Goal: Task Accomplishment & Management: Complete application form

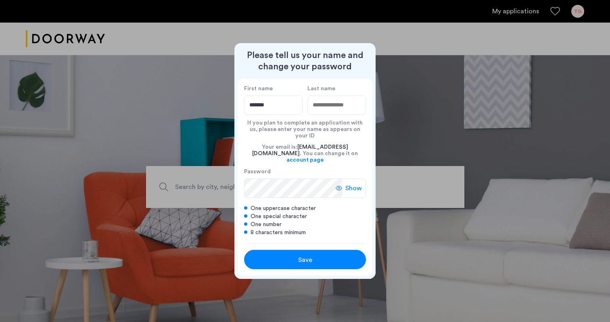
type input "*******"
type input "********"
click at [293, 255] on div "Save" at bounding box center [304, 260] width 77 height 10
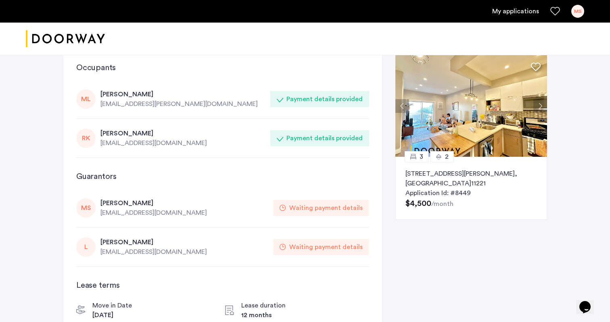
scroll to position [12, 0]
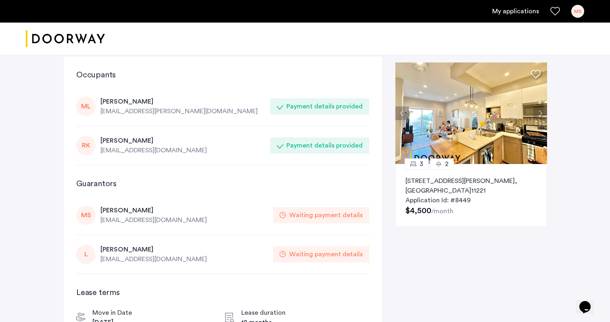
click at [319, 215] on div "Waiting payment details" at bounding box center [325, 216] width 73 height 10
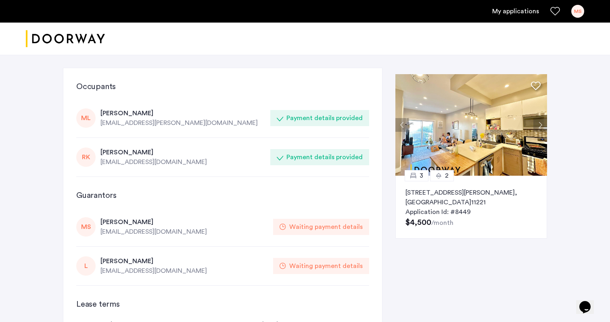
scroll to position [0, 0]
click at [83, 227] on div "MS" at bounding box center [85, 226] width 19 height 19
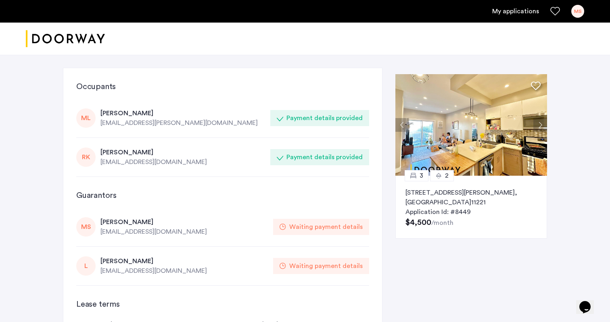
click at [579, 13] on div "MS" at bounding box center [577, 11] width 13 height 13
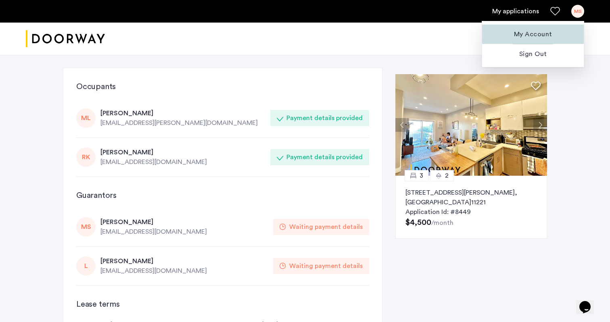
click at [549, 33] on span "My Account" at bounding box center [533, 34] width 89 height 10
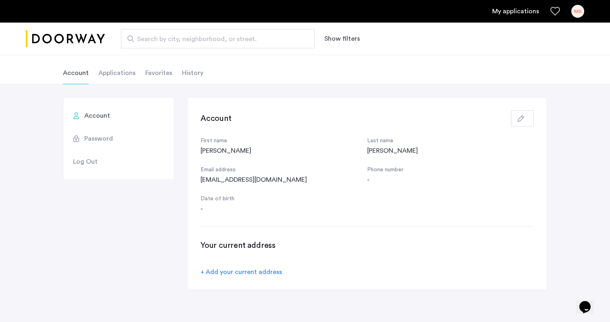
scroll to position [36, 0]
click at [112, 75] on li "Applications" at bounding box center [116, 73] width 37 height 23
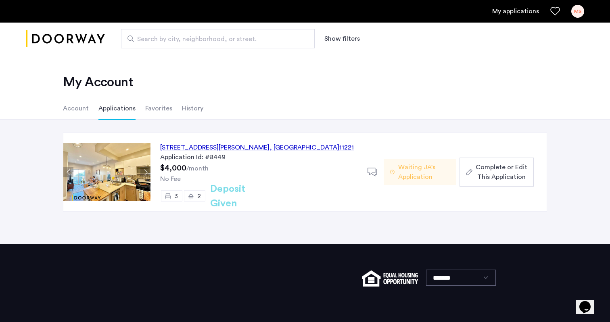
click at [483, 174] on span "Complete or Edit This Application" at bounding box center [502, 172] width 52 height 19
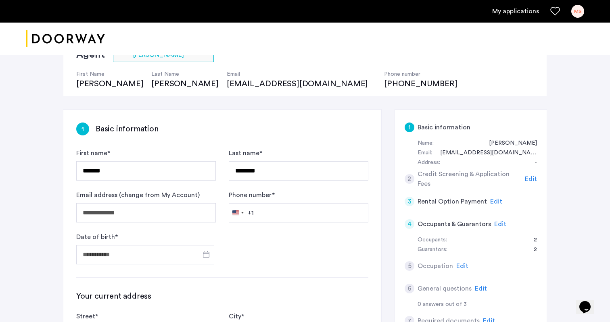
scroll to position [75, 0]
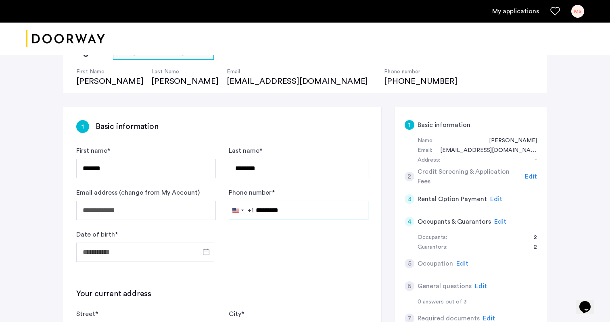
type input "**********"
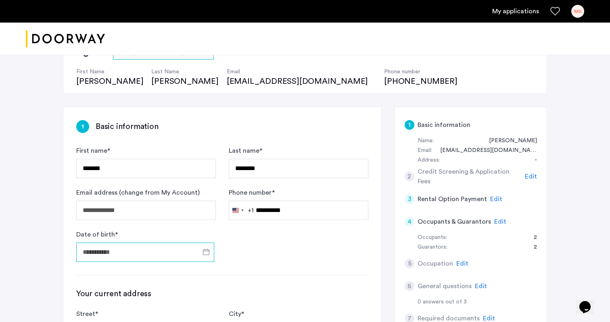
click at [163, 251] on input "Date of birth *" at bounding box center [145, 252] width 138 height 19
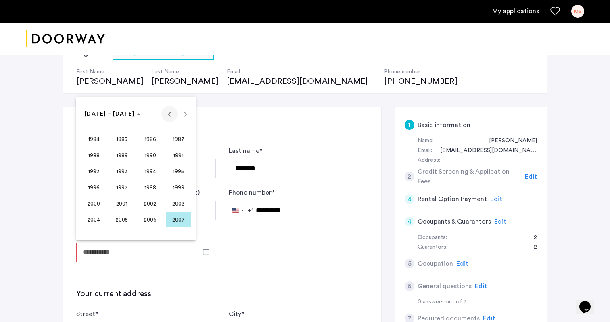
click at [171, 118] on span "Previous 24 years" at bounding box center [169, 114] width 16 height 16
click at [178, 157] on span "1967" at bounding box center [178, 155] width 25 height 15
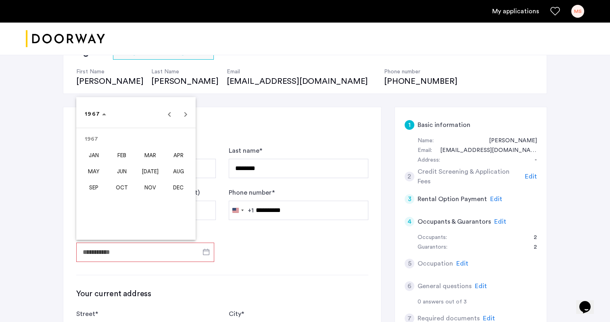
click at [181, 188] on span "DEC" at bounding box center [178, 187] width 25 height 15
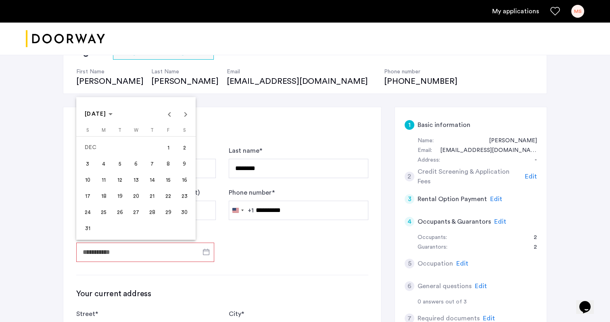
click at [121, 181] on span "12" at bounding box center [120, 180] width 15 height 15
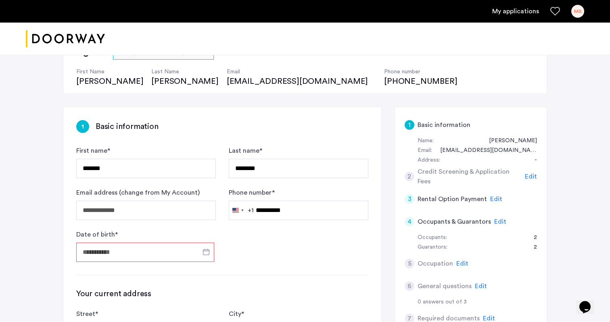
type input "**********"
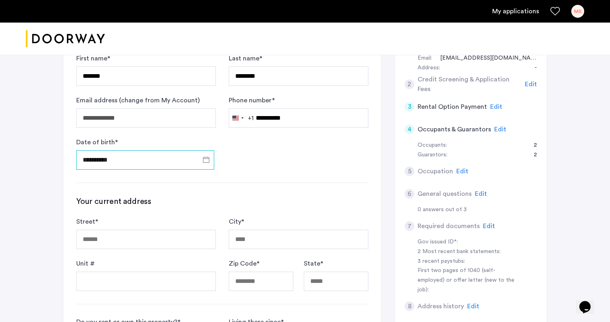
scroll to position [175, 0]
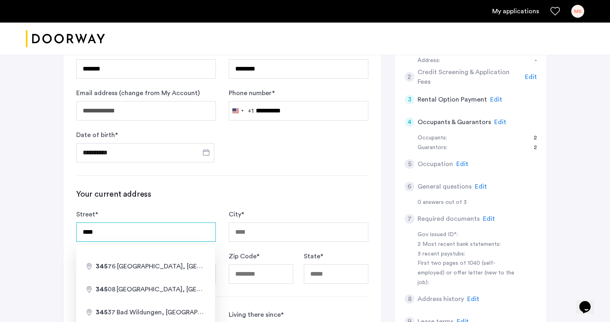
type input "****"
type input "**********"
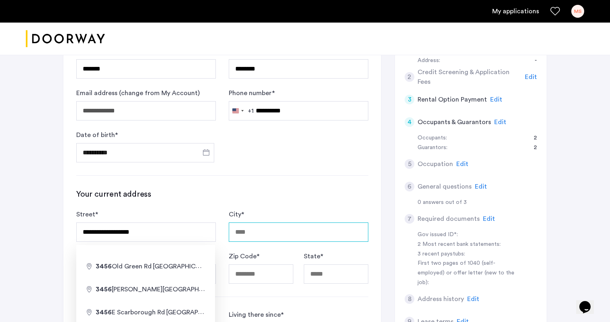
type input "**********"
type input "*****"
type input "**"
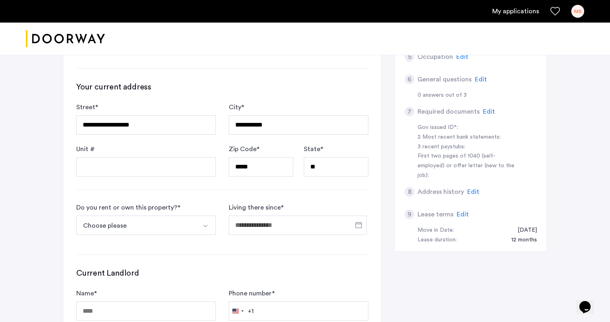
scroll to position [288, 0]
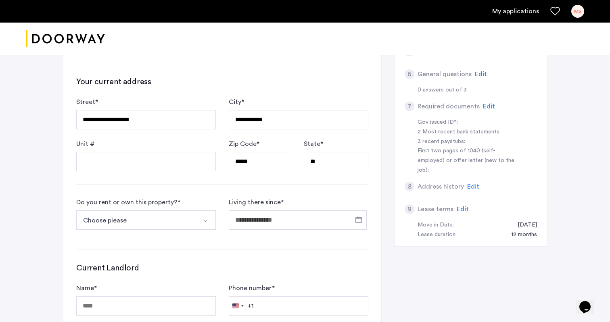
click at [145, 228] on button "Choose please" at bounding box center [136, 220] width 121 height 19
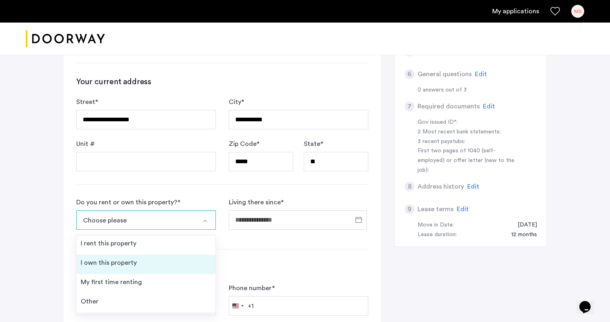
click at [140, 259] on li "I own this property" at bounding box center [146, 264] width 139 height 19
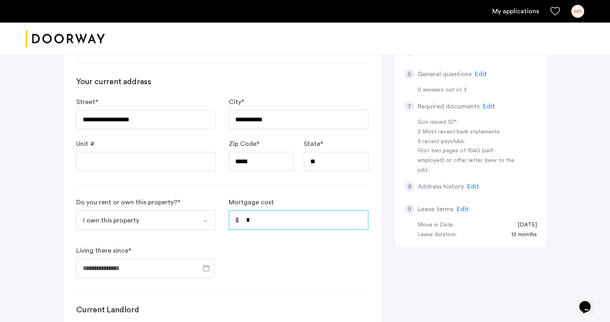
drag, startPoint x: 259, startPoint y: 220, endPoint x: 243, endPoint y: 219, distance: 16.2
click at [243, 220] on input "*" at bounding box center [299, 220] width 140 height 19
type input "*****"
click at [191, 270] on input "Living there since *" at bounding box center [145, 268] width 138 height 19
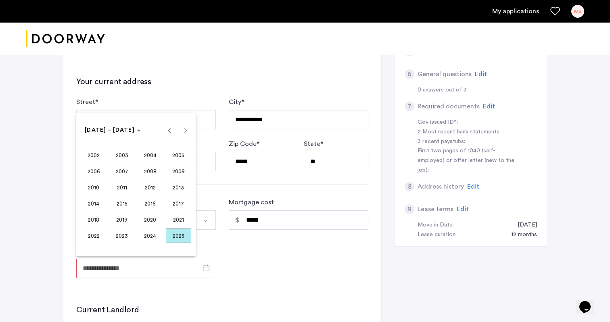
click at [91, 238] on span "2022" at bounding box center [93, 236] width 25 height 15
click at [147, 186] on span "[DATE]" at bounding box center [150, 187] width 25 height 15
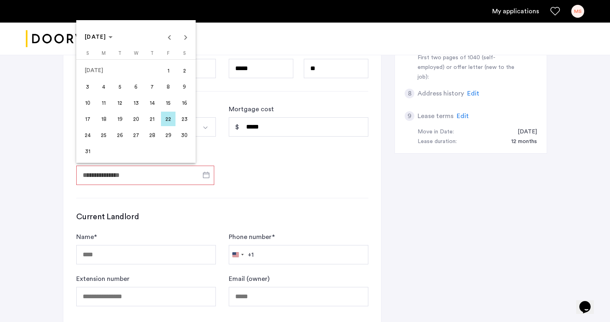
scroll to position [383, 0]
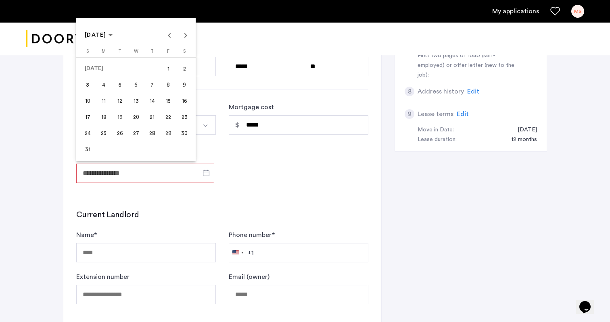
click at [186, 88] on span "9" at bounding box center [184, 84] width 15 height 15
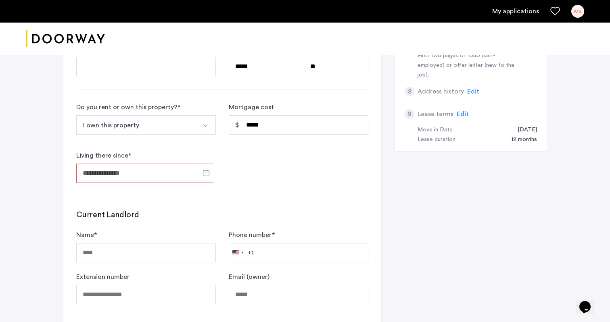
type input "**********"
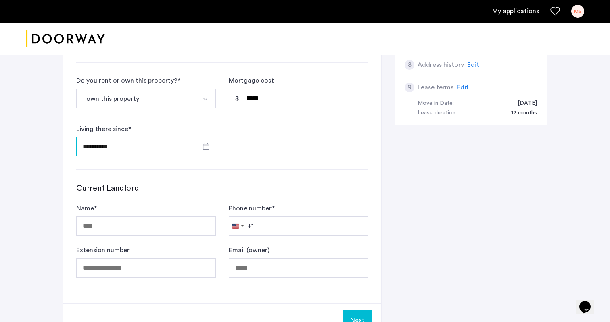
scroll to position [412, 0]
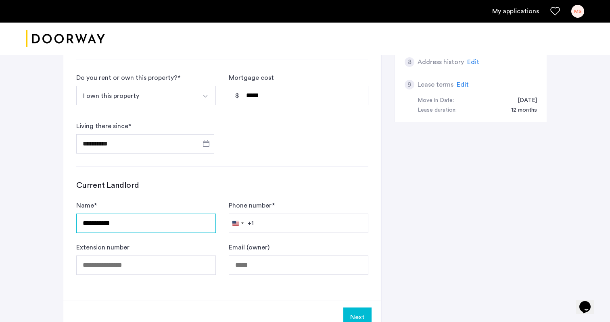
type input "**********"
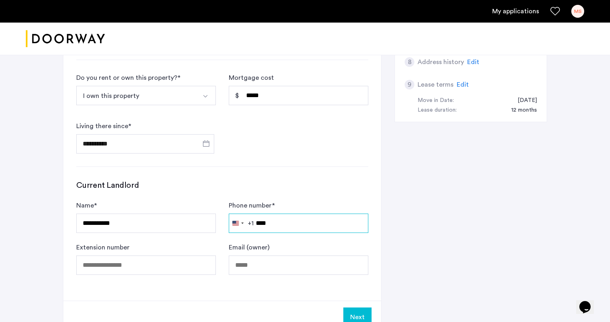
type input "*****"
type input "**********"
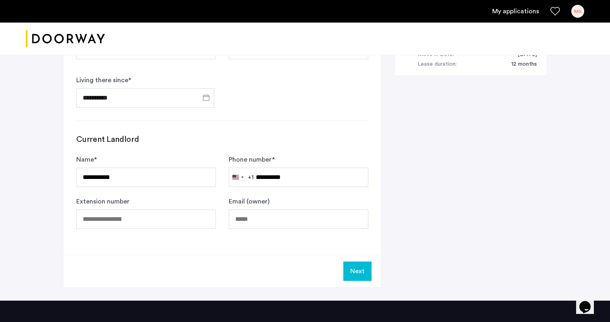
scroll to position [460, 0]
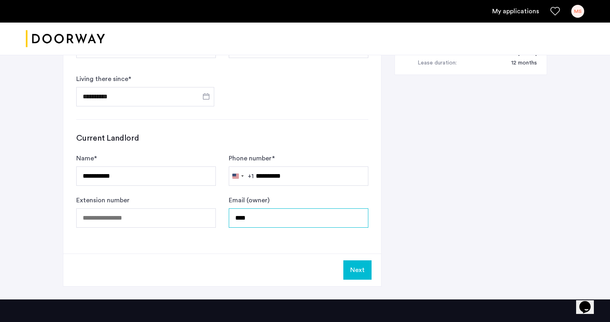
type input "*****"
type input "**********"
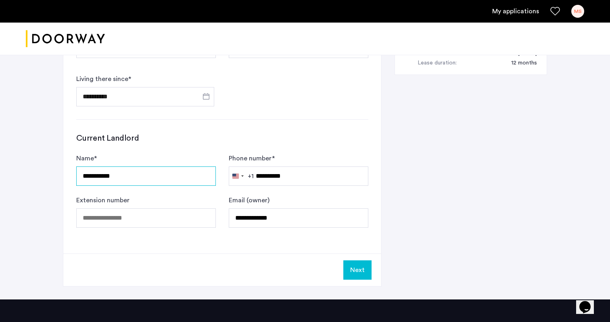
drag, startPoint x: 136, startPoint y: 174, endPoint x: 24, endPoint y: 178, distance: 112.3
type input "**"
click at [361, 273] on button "Next" at bounding box center [357, 270] width 28 height 19
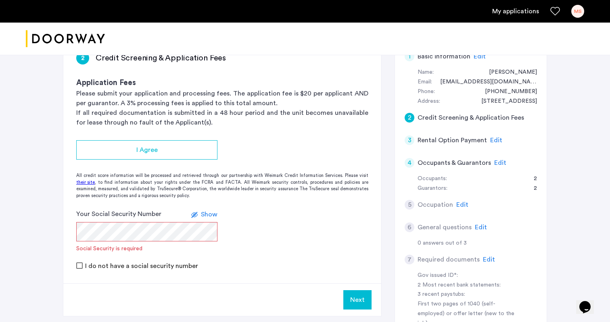
scroll to position [144, 0]
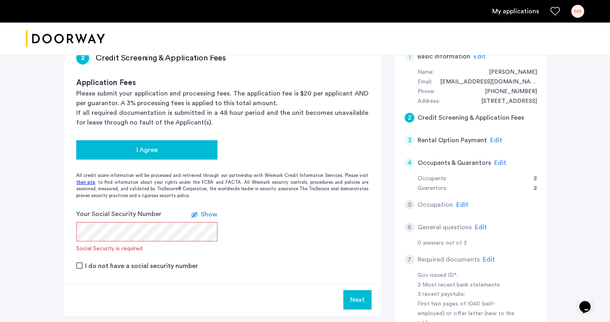
click at [183, 151] on div "I Agree" at bounding box center [147, 150] width 128 height 10
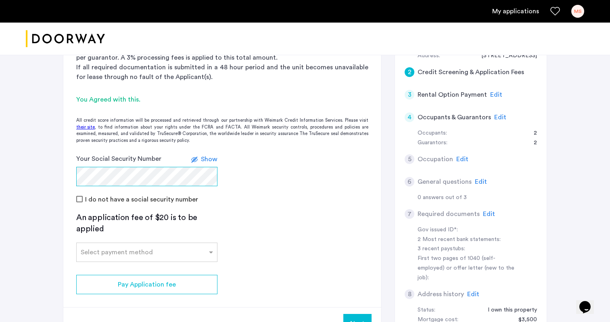
scroll to position [197, 0]
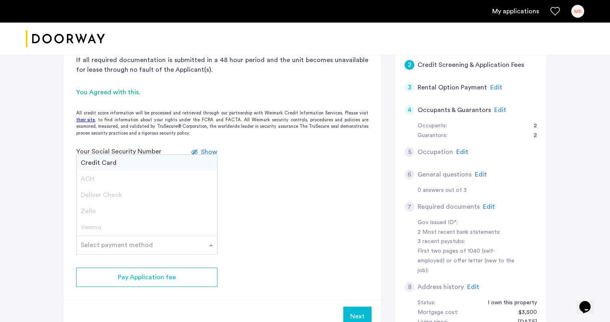
click at [105, 250] on div "Select payment method" at bounding box center [146, 245] width 141 height 19
click at [116, 158] on div "Credit Card" at bounding box center [147, 163] width 140 height 16
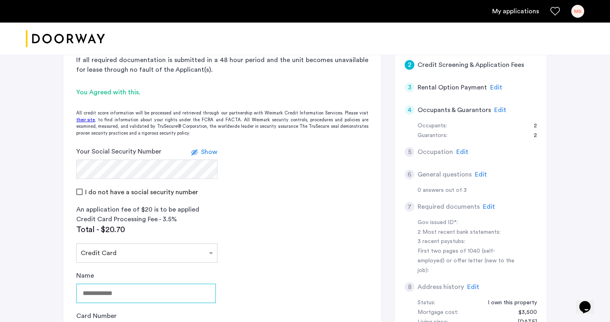
click at [88, 295] on input "Name" at bounding box center [146, 293] width 140 height 19
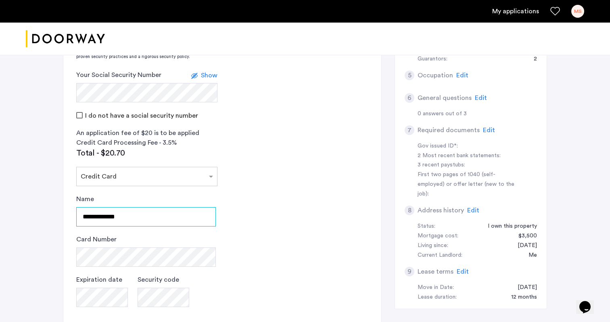
scroll to position [287, 0]
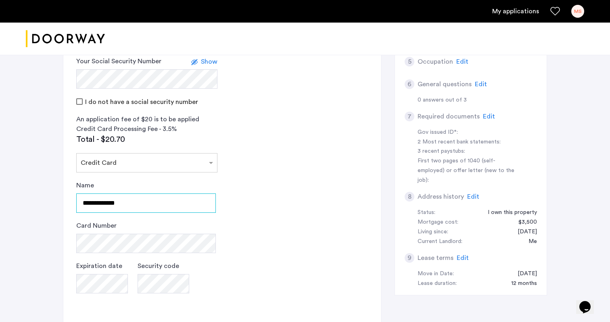
type input "**********"
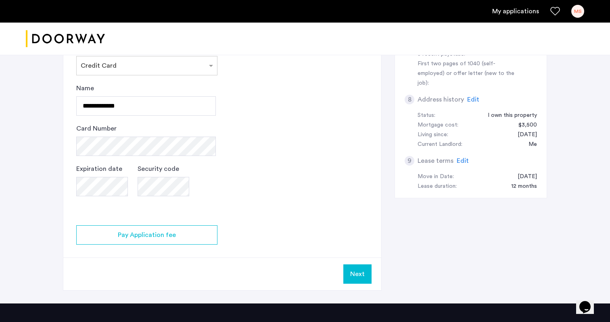
scroll to position [387, 0]
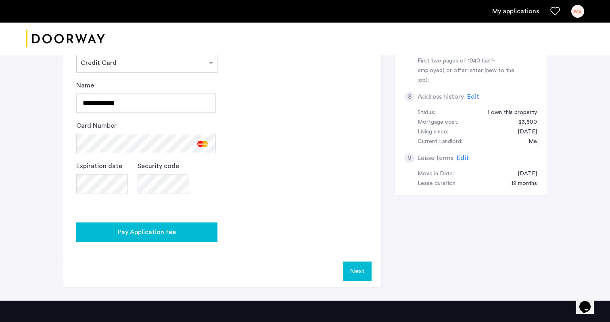
click at [115, 234] on div "Pay Application fee" at bounding box center [147, 233] width 128 height 10
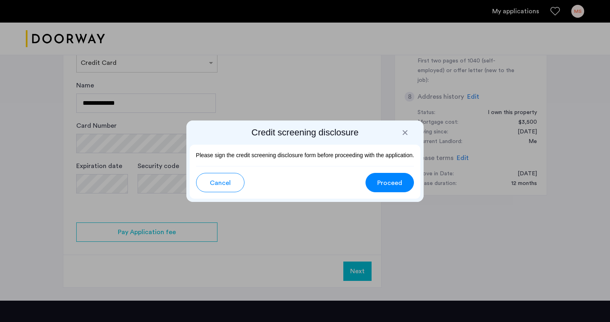
click at [385, 186] on span "Proceed" at bounding box center [389, 183] width 25 height 10
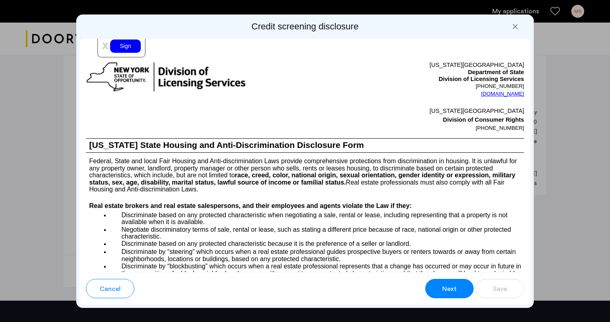
scroll to position [962, 0]
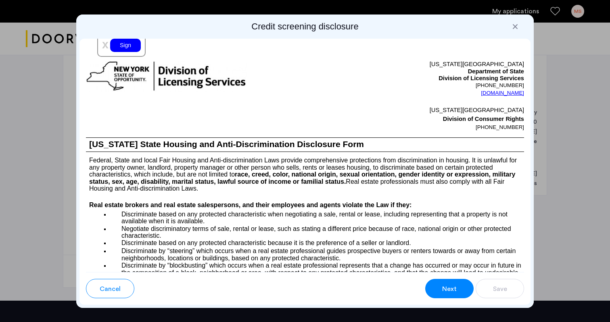
click at [118, 52] on div "Sign" at bounding box center [125, 45] width 31 height 13
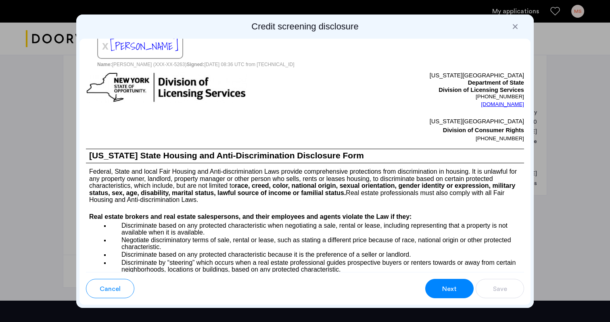
click at [451, 297] on button "Next" at bounding box center [449, 288] width 48 height 19
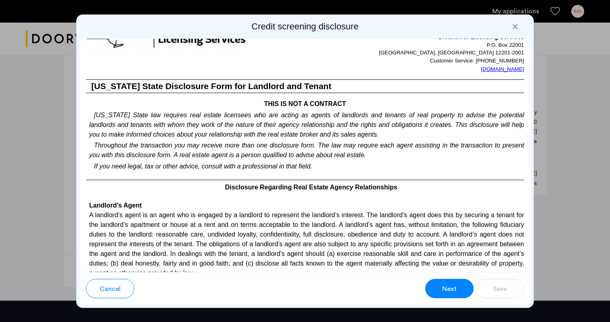
scroll to position [1506, 0]
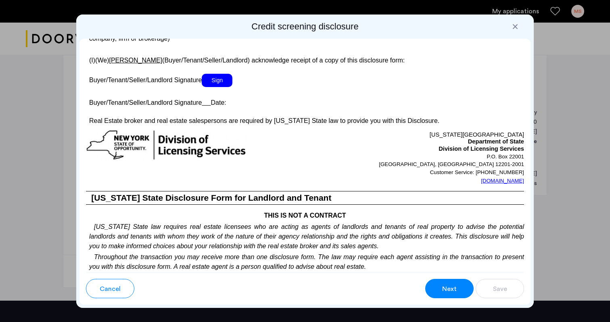
click at [218, 87] on span "Sign" at bounding box center [217, 80] width 31 height 13
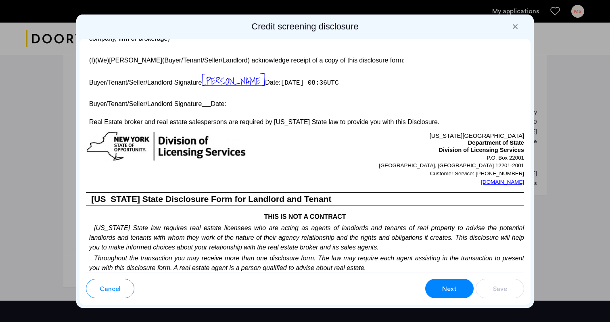
click at [209, 107] on u at bounding box center [206, 103] width 9 height 7
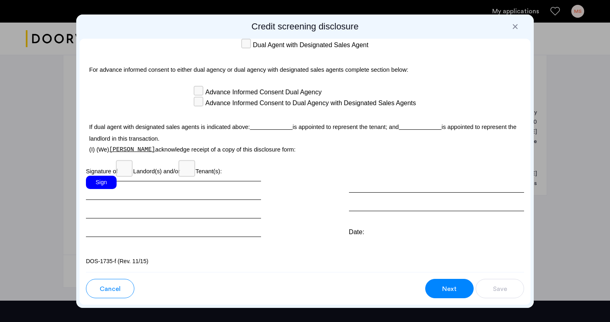
scroll to position [0, 0]
click at [102, 187] on div "Sign" at bounding box center [101, 182] width 31 height 13
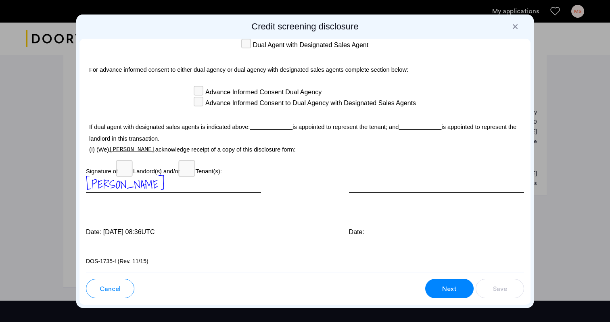
click at [192, 192] on div "[PERSON_NAME]" at bounding box center [173, 194] width 175 height 36
click at [443, 288] on span "Next" at bounding box center [449, 289] width 15 height 10
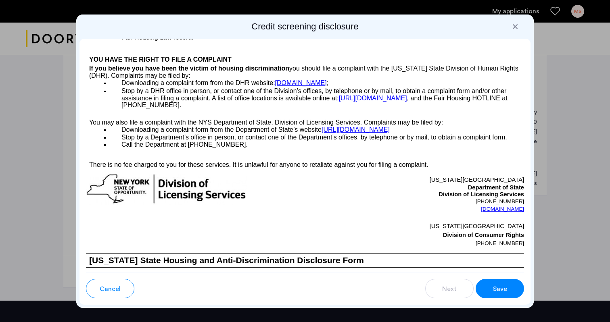
scroll to position [1247, 0]
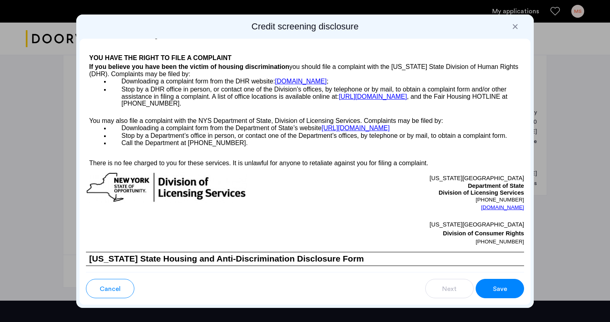
click at [494, 289] on span "Save" at bounding box center [500, 289] width 14 height 10
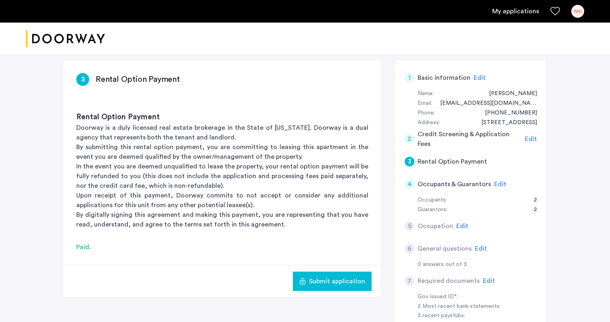
scroll to position [123, 0]
click at [409, 161] on div "3" at bounding box center [410, 162] width 10 height 10
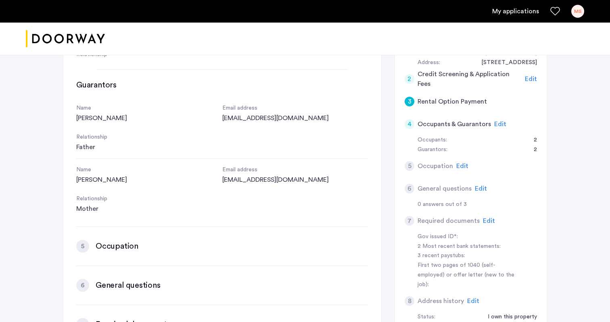
scroll to position [498, 0]
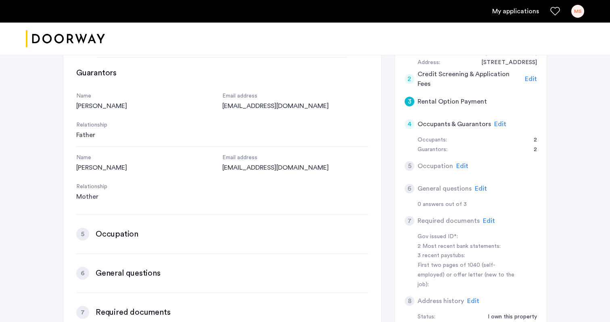
click at [121, 229] on h3 "Occupation" at bounding box center [117, 234] width 43 height 11
click at [77, 228] on div "5" at bounding box center [82, 234] width 13 height 13
click at [497, 123] on span "Edit" at bounding box center [500, 124] width 12 height 6
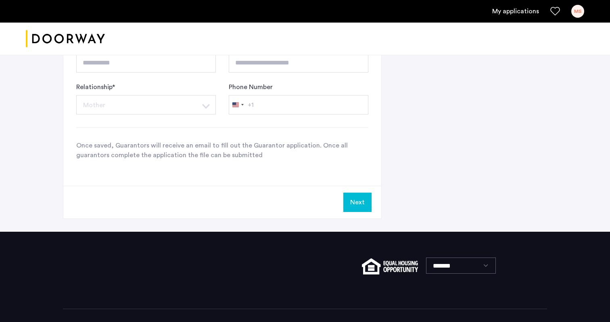
scroll to position [559, 0]
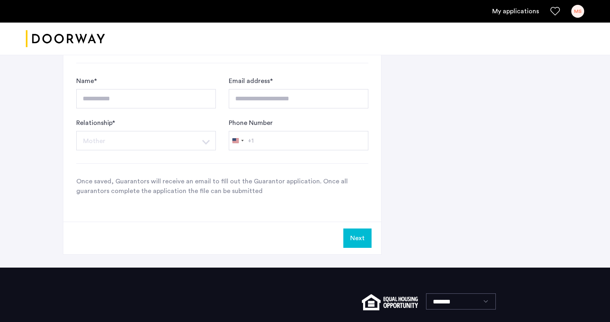
click at [358, 246] on button "Next" at bounding box center [357, 238] width 28 height 19
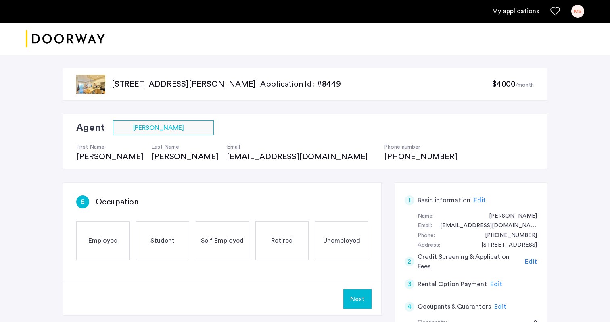
scroll to position [0, 0]
click at [123, 243] on div "Employed" at bounding box center [102, 241] width 53 height 39
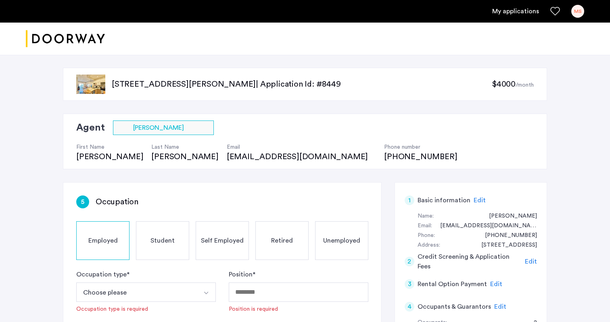
click at [139, 300] on button "Choose please" at bounding box center [136, 292] width 121 height 19
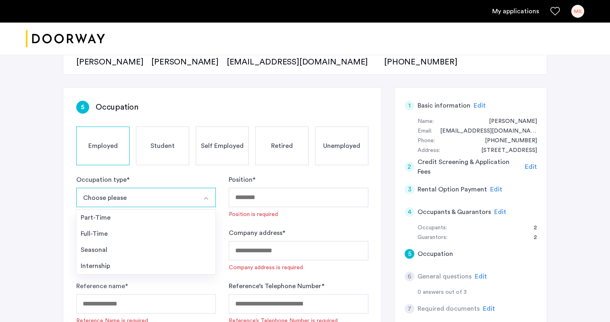
scroll to position [98, 0]
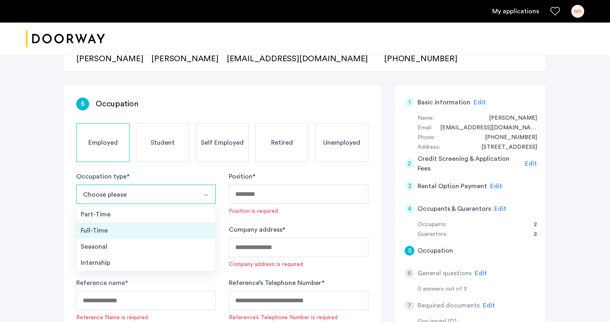
click at [104, 230] on div "Full-Time" at bounding box center [146, 231] width 131 height 10
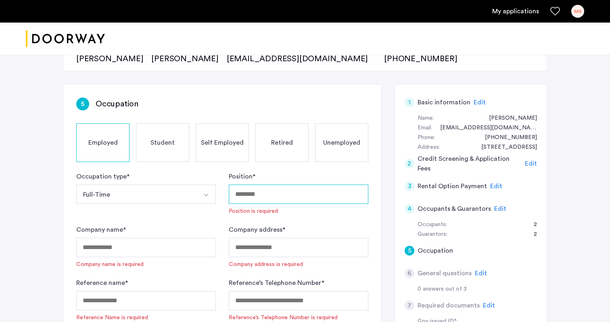
click at [255, 199] on input "Position *" at bounding box center [299, 194] width 140 height 19
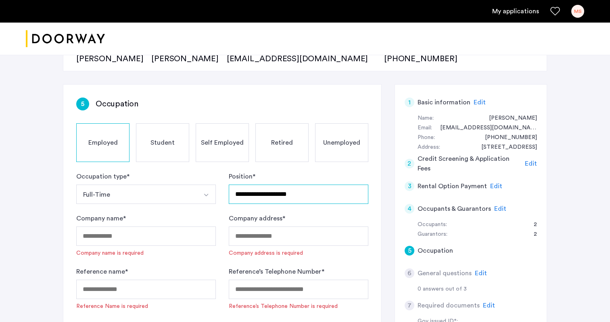
type input "**********"
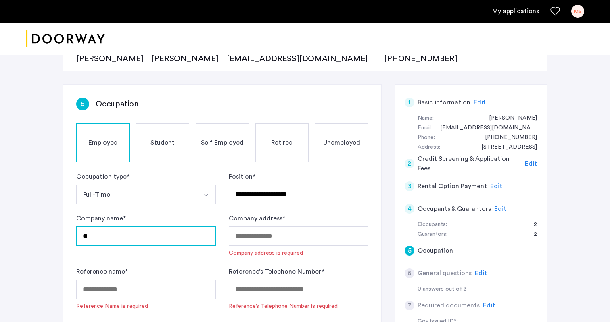
type input "*"
type input "**********"
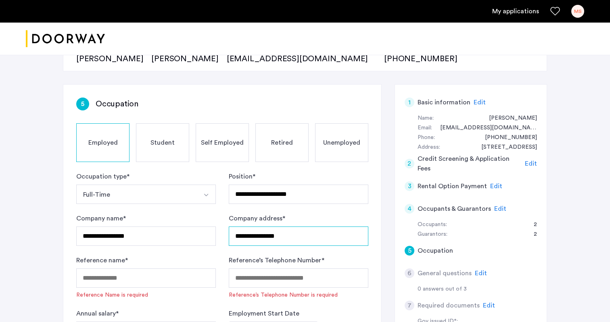
type input "**********"
click at [209, 280] on input "Reference name *" at bounding box center [146, 278] width 140 height 19
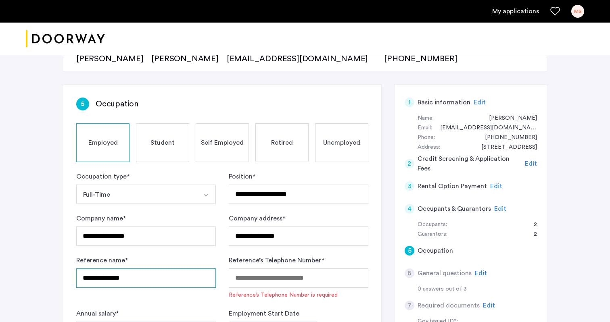
type input "**********"
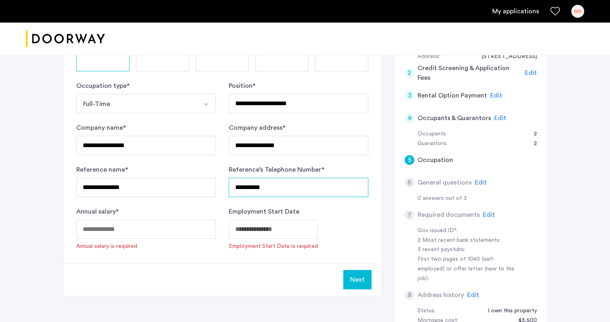
scroll to position [190, 0]
type input "**********"
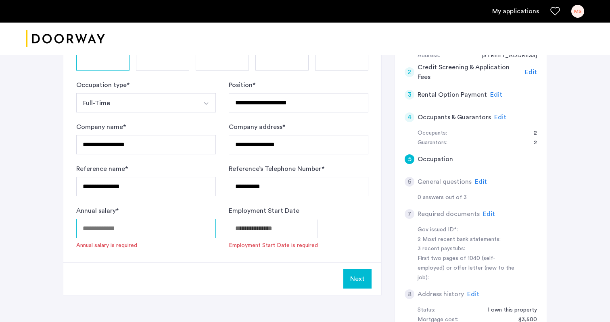
click at [165, 228] on input "Annual salary *" at bounding box center [146, 228] width 140 height 19
type input "******"
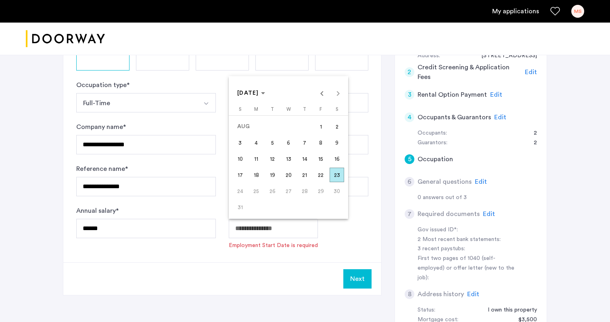
click at [267, 228] on div at bounding box center [305, 161] width 610 height 322
click at [323, 96] on span "Previous month" at bounding box center [322, 93] width 16 height 16
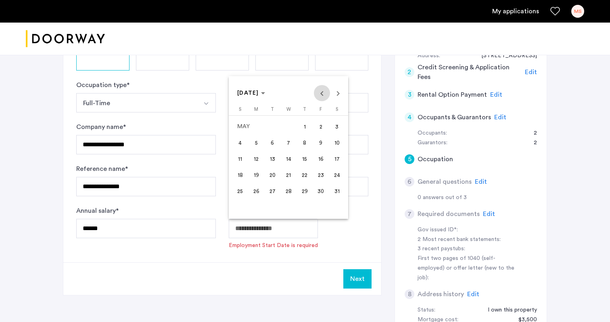
click at [323, 96] on span "Previous month" at bounding box center [322, 93] width 16 height 16
click at [265, 93] on polygon "Choose month and year" at bounding box center [263, 93] width 4 height 2
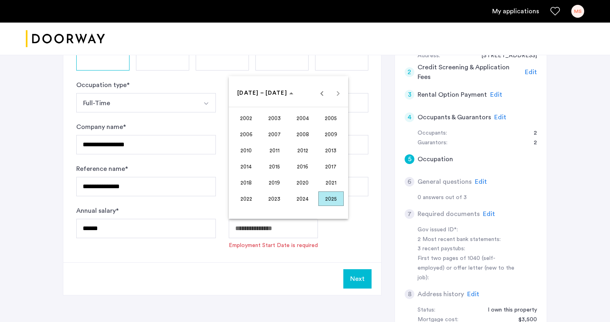
click at [273, 133] on span "2007" at bounding box center [274, 134] width 25 height 15
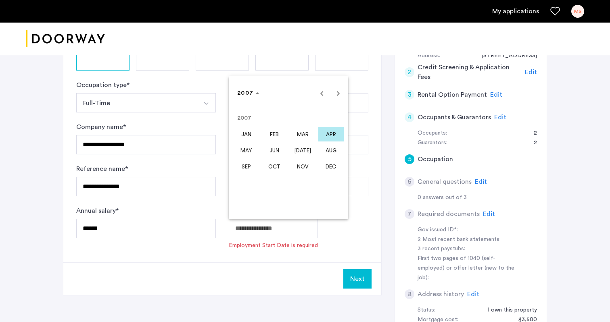
click at [274, 150] on span "JUN" at bounding box center [274, 150] width 25 height 15
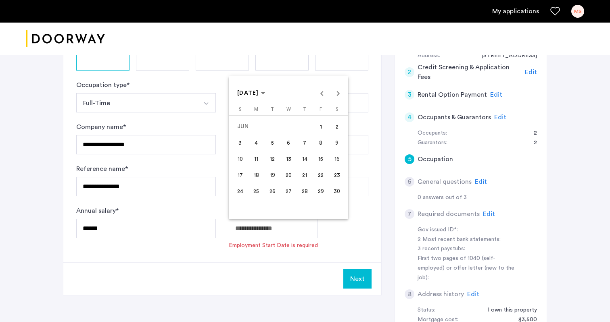
click at [288, 161] on span "13" at bounding box center [288, 159] width 15 height 15
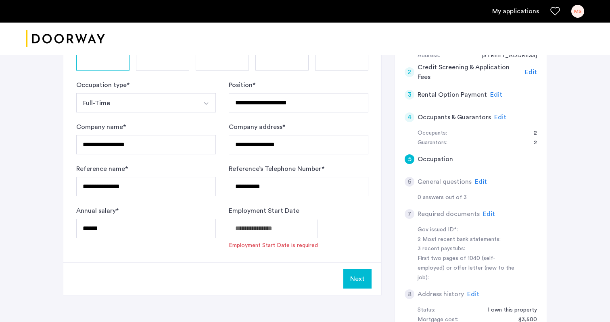
type input "**********"
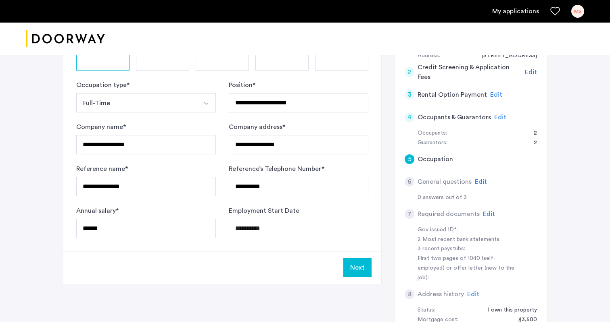
click at [361, 268] on button "Next" at bounding box center [357, 267] width 28 height 19
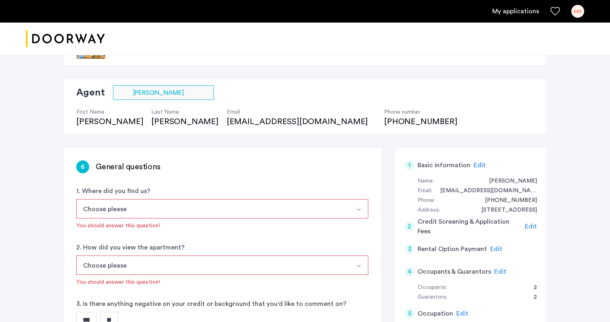
scroll to position [43, 0]
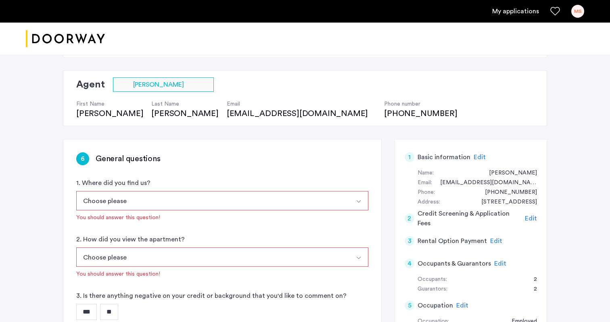
click at [356, 203] on img "Select option" at bounding box center [359, 202] width 6 height 6
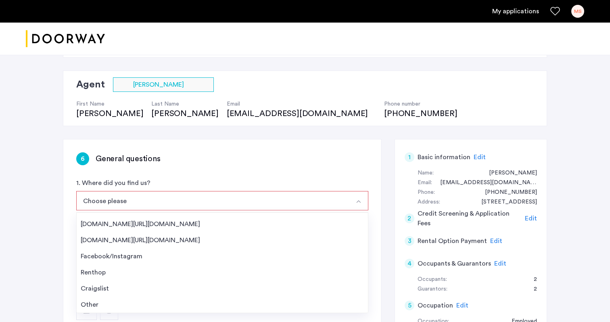
scroll to position [13, 0]
click at [293, 155] on div "6 General questions" at bounding box center [222, 159] width 292 height 13
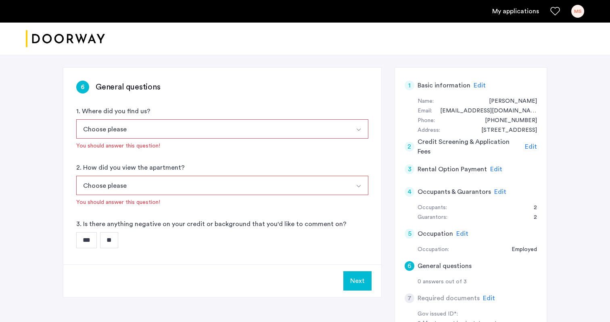
scroll to position [117, 0]
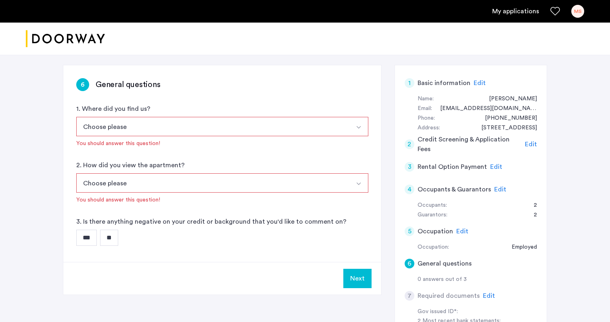
click at [118, 241] on input "**" at bounding box center [109, 238] width 18 height 16
click at [362, 280] on button "Next" at bounding box center [357, 278] width 28 height 19
click at [362, 125] on button "Select option" at bounding box center [358, 126] width 19 height 19
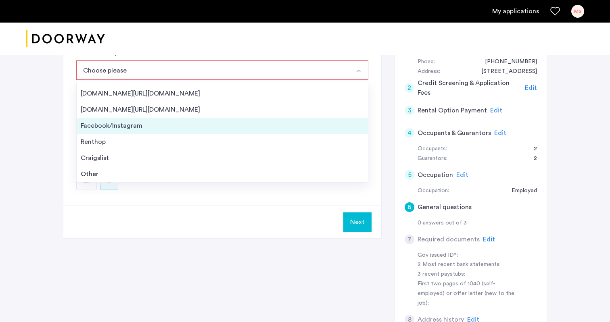
scroll to position [174, 0]
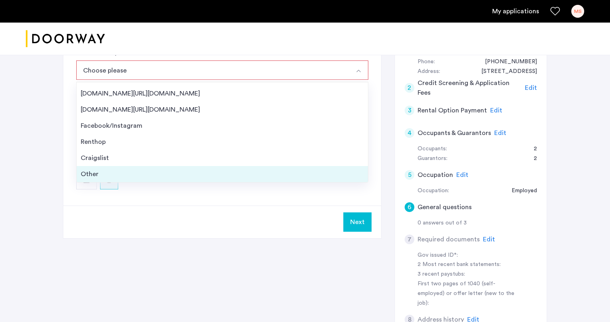
click at [153, 173] on div "Other" at bounding box center [222, 174] width 283 height 10
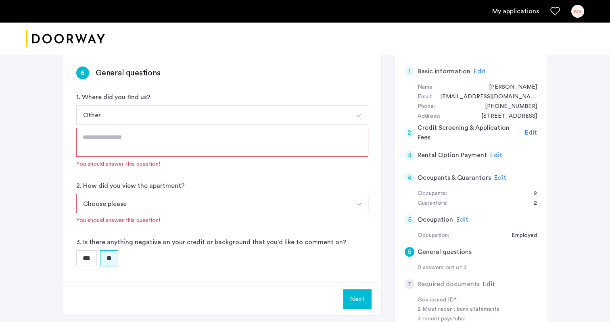
scroll to position [129, 0]
click at [144, 116] on button "Other" at bounding box center [212, 114] width 273 height 19
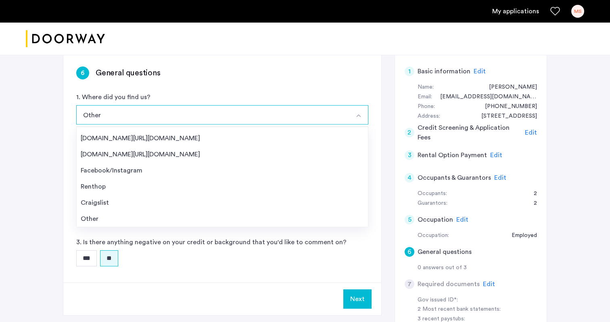
click at [40, 196] on div "[STREET_ADDRESS][PERSON_NAME] | Application Id: #8449 $4000 /month Agent Select…" at bounding box center [305, 201] width 610 height 551
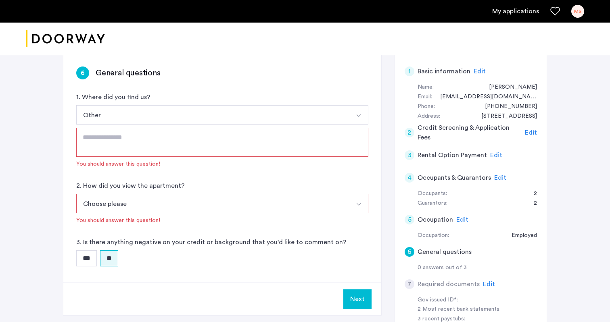
click at [103, 137] on textarea at bounding box center [222, 142] width 292 height 29
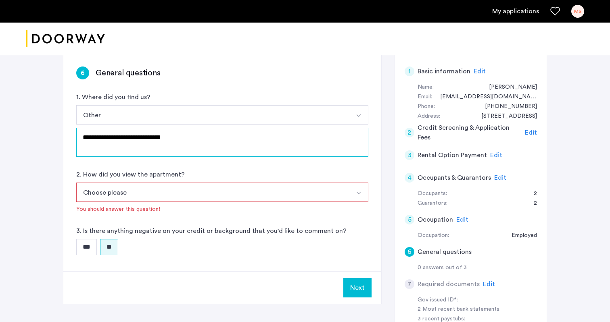
type textarea "**********"
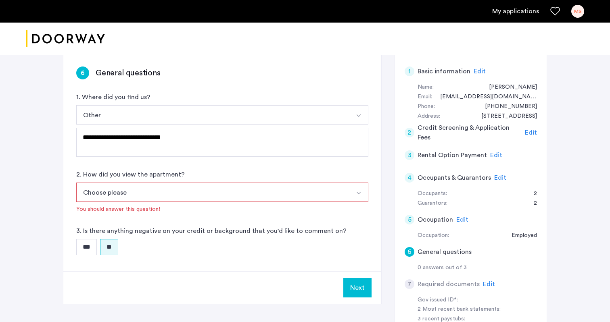
click at [164, 192] on button "Choose please" at bounding box center [212, 192] width 273 height 19
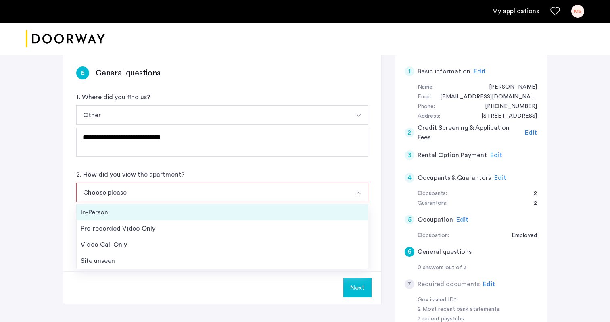
click at [154, 213] on div "In-Person" at bounding box center [222, 213] width 283 height 10
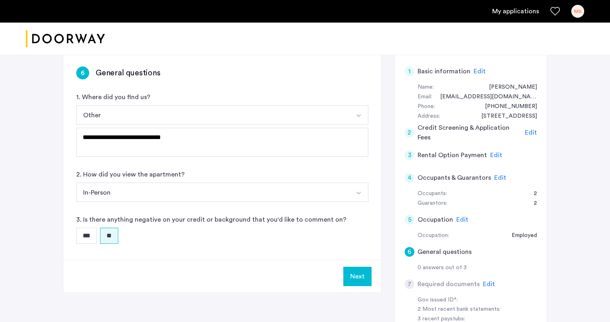
click at [134, 197] on button "In-Person" at bounding box center [212, 192] width 273 height 19
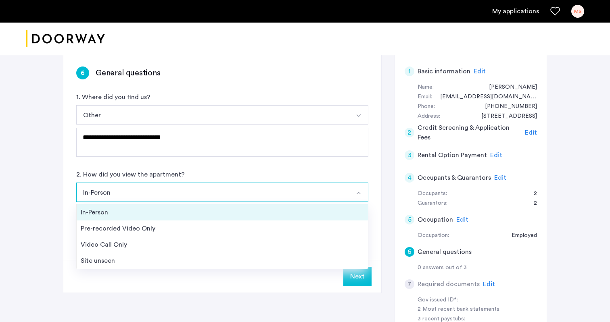
click at [125, 213] on div "In-Person" at bounding box center [222, 213] width 283 height 10
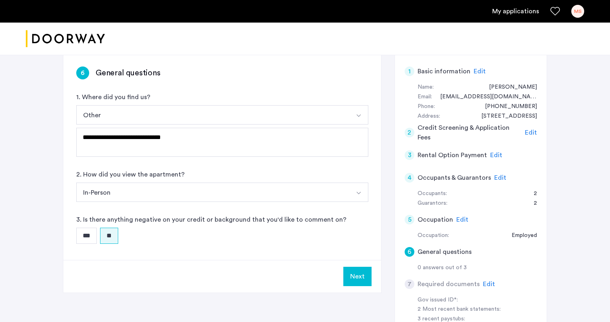
click at [179, 197] on button "In-Person" at bounding box center [212, 192] width 273 height 19
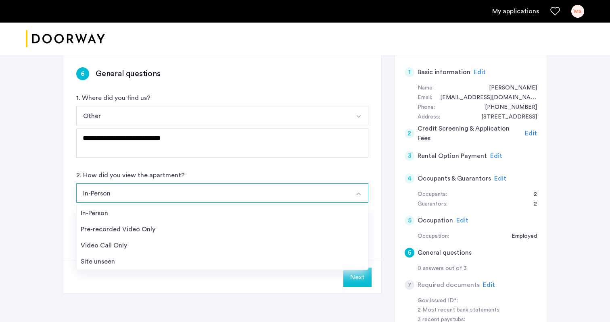
scroll to position [127, 0]
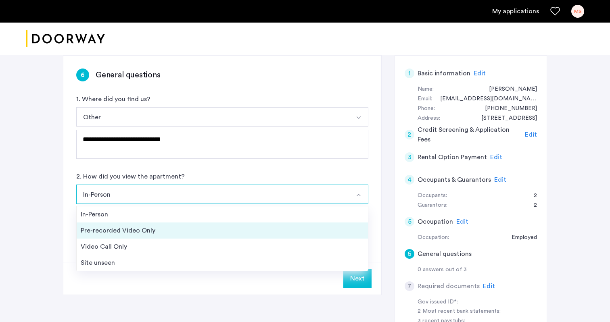
click at [168, 232] on div "Pre-recorded Video Only" at bounding box center [222, 231] width 283 height 10
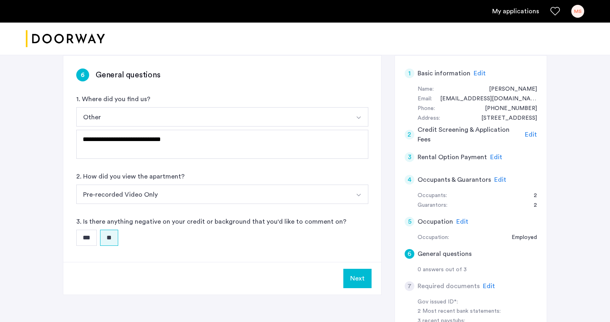
click at [161, 200] on button "Pre-recorded Video Only" at bounding box center [212, 194] width 273 height 19
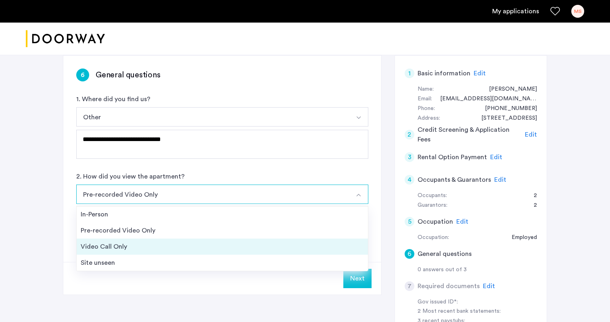
click at [136, 246] on div "Video Call Only" at bounding box center [222, 247] width 283 height 10
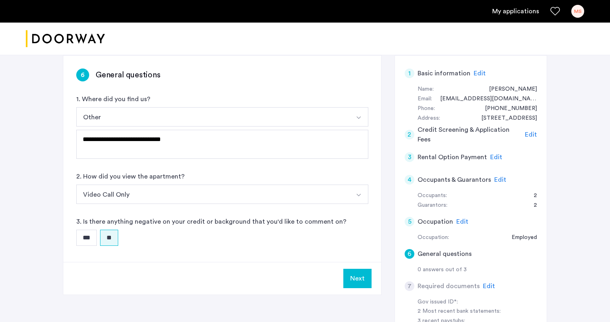
click at [356, 280] on button "Next" at bounding box center [357, 278] width 28 height 19
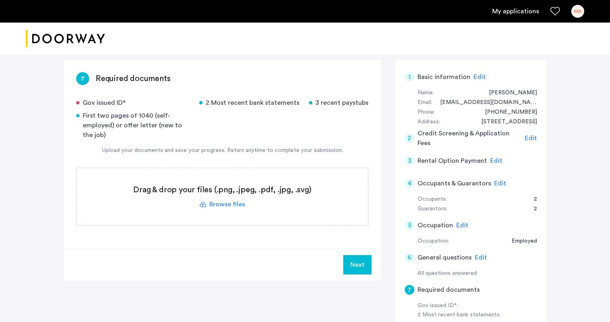
scroll to position [125, 0]
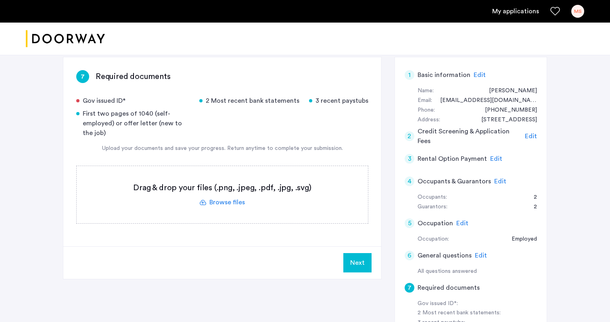
click at [226, 203] on label at bounding box center [222, 194] width 291 height 57
click at [0, 0] on input "file" at bounding box center [0, 0] width 0 height 0
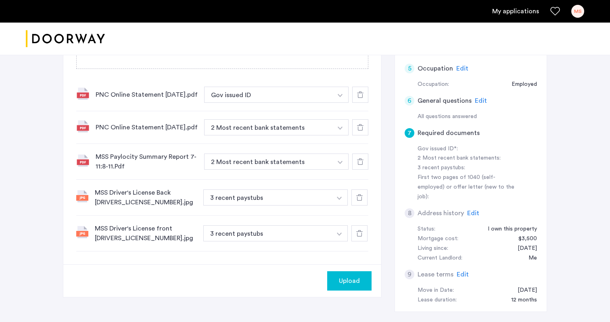
scroll to position [281, 0]
click at [341, 97] on img "button" at bounding box center [340, 95] width 5 height 3
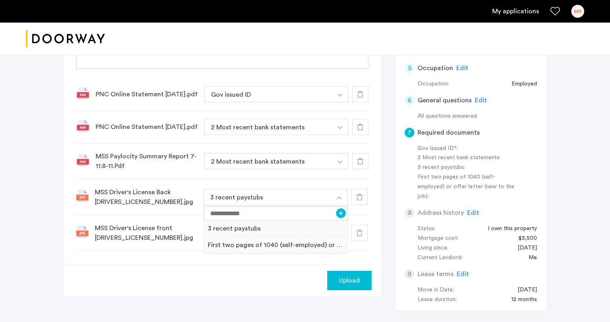
click at [339, 97] on img "button" at bounding box center [340, 95] width 5 height 3
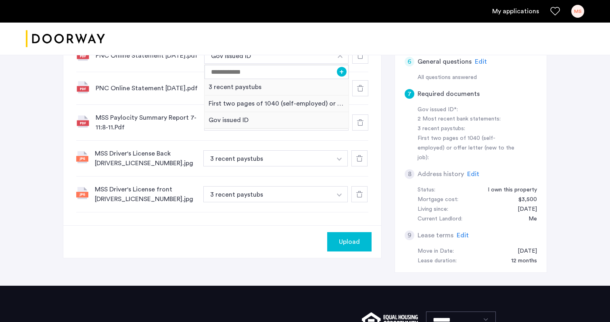
scroll to position [320, 0]
click at [191, 232] on div "Upload" at bounding box center [222, 242] width 318 height 33
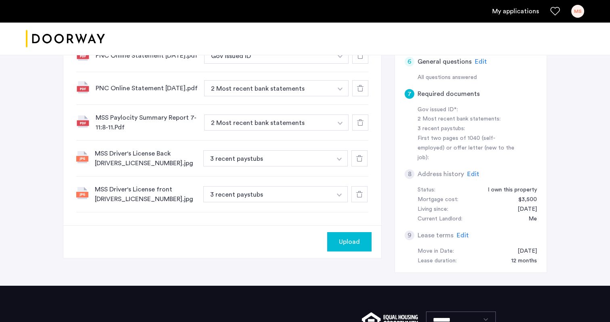
click at [341, 64] on button "button" at bounding box center [340, 56] width 17 height 16
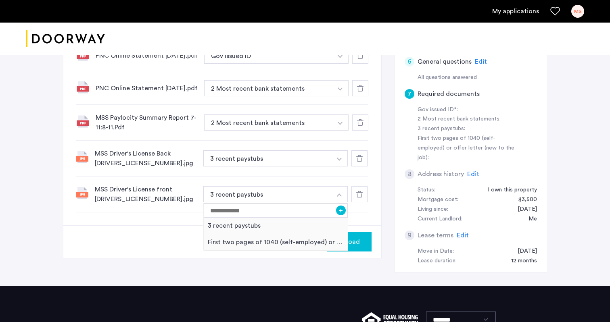
click at [143, 213] on div "MSS Driver's License front [DRIVERS_LICENSE_NUMBER].jpg 3 recent paystubs + 3 r…" at bounding box center [222, 195] width 292 height 36
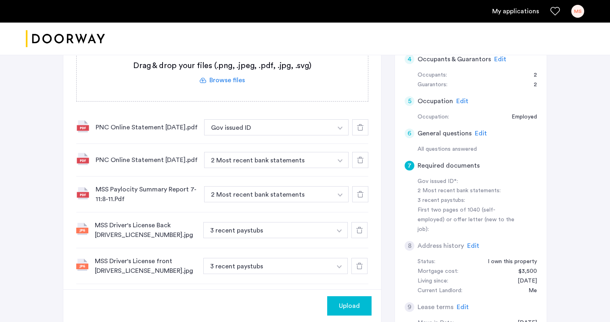
scroll to position [220, 0]
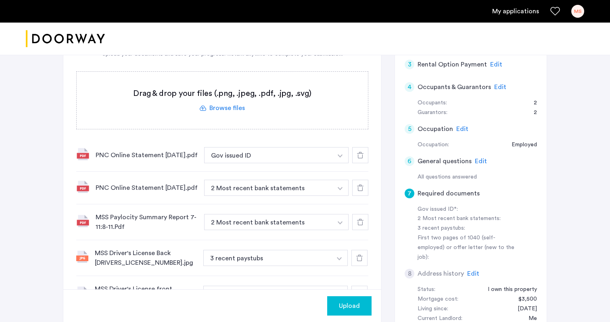
click at [344, 156] on button "button" at bounding box center [340, 155] width 17 height 16
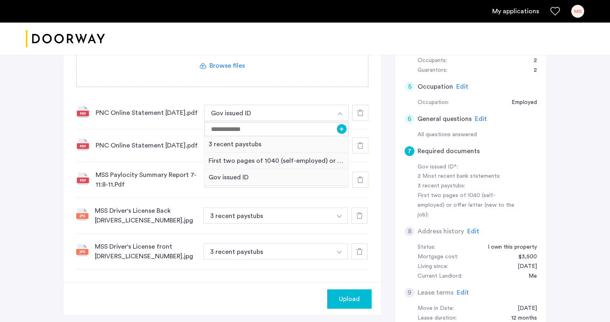
scroll to position [262, 0]
click at [157, 308] on div "Upload" at bounding box center [222, 299] width 318 height 33
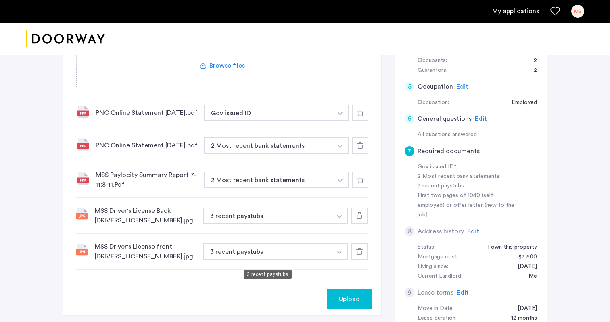
click at [210, 224] on button "3 recent paystubs" at bounding box center [267, 216] width 128 height 16
click at [336, 121] on button "button" at bounding box center [340, 113] width 17 height 16
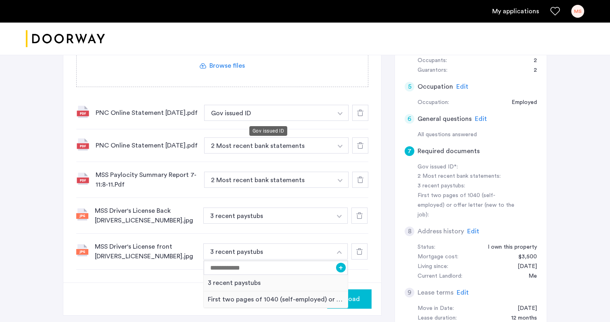
click at [291, 116] on button "Gov issued ID" at bounding box center [268, 113] width 128 height 16
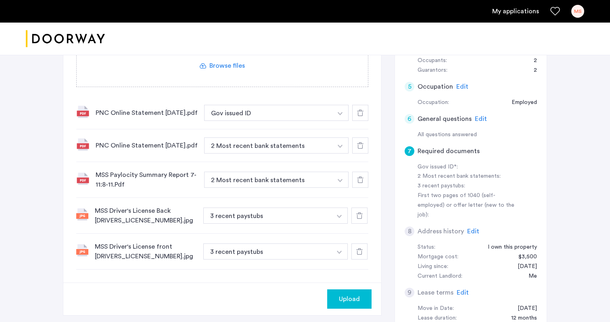
click at [341, 113] on button "button" at bounding box center [340, 113] width 17 height 16
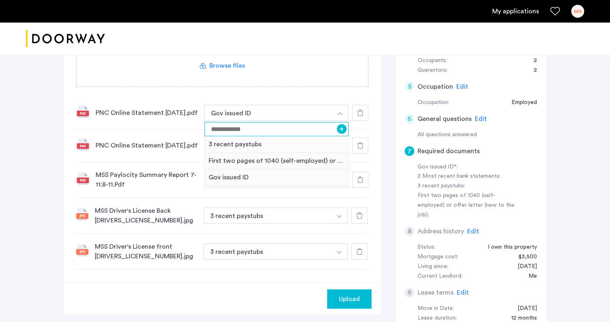
click at [280, 129] on input at bounding box center [277, 129] width 144 height 14
type input "**********"
click at [186, 148] on div "PNC Online Statement [DATE].pdf" at bounding box center [147, 146] width 102 height 10
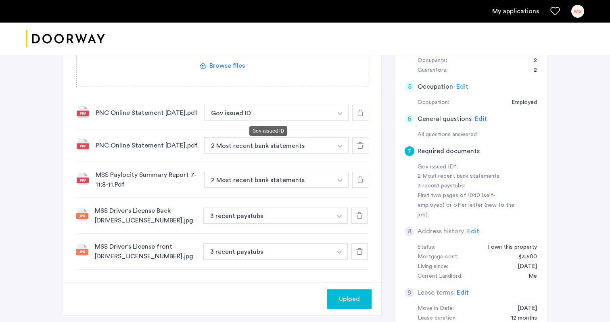
click at [238, 114] on button "Gov issued ID" at bounding box center [268, 113] width 128 height 16
click at [277, 115] on button "Gov issued ID" at bounding box center [268, 113] width 128 height 16
click at [339, 115] on img "button" at bounding box center [340, 113] width 5 height 3
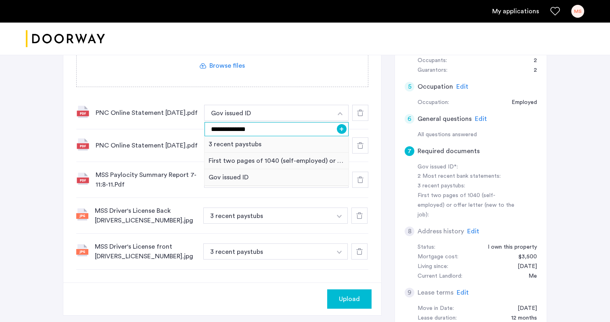
click at [238, 132] on input "**********" at bounding box center [277, 129] width 144 height 14
click at [341, 131] on button "+" at bounding box center [342, 129] width 10 height 10
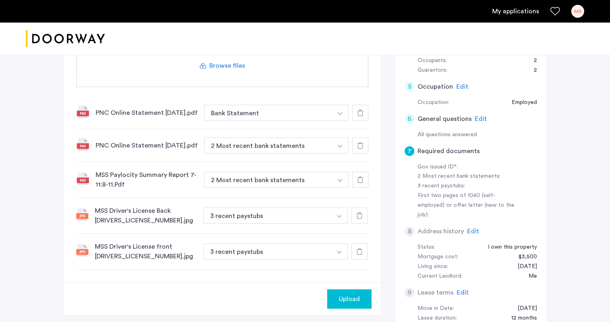
click at [343, 121] on button "button" at bounding box center [340, 113] width 17 height 16
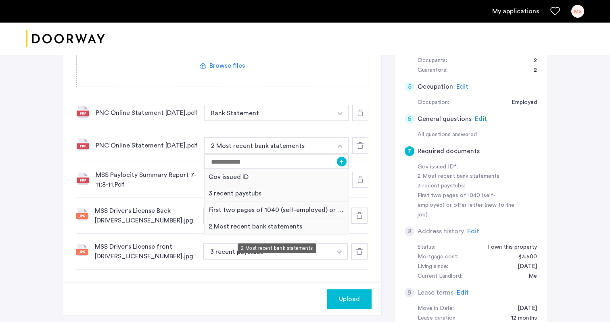
click at [308, 234] on div "2 Most recent bank statements" at bounding box center [277, 227] width 144 height 17
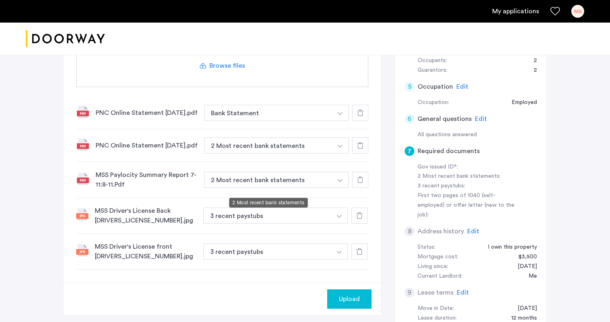
click at [319, 154] on button "2 Most recent bank statements" at bounding box center [268, 146] width 128 height 16
click at [339, 121] on button "button" at bounding box center [340, 113] width 17 height 16
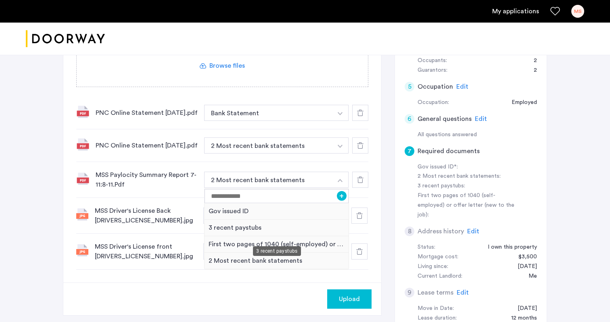
click at [318, 235] on div "3 recent paystubs" at bounding box center [277, 228] width 144 height 17
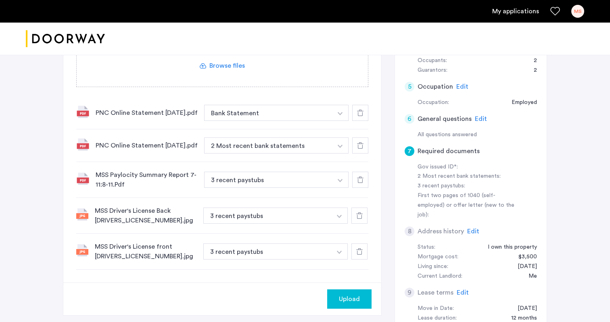
click at [321, 232] on div "MSS Driver's License Back [DRIVERS_LICENSE_NUMBER].jpg 3 recent paystubs + Gov …" at bounding box center [222, 216] width 292 height 36
click at [340, 115] on img "button" at bounding box center [340, 113] width 5 height 3
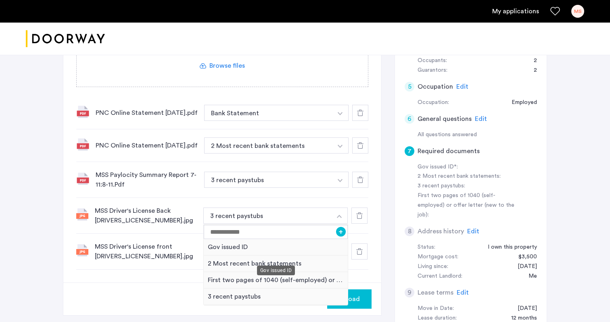
click at [323, 256] on div "Gov issued ID" at bounding box center [276, 247] width 144 height 17
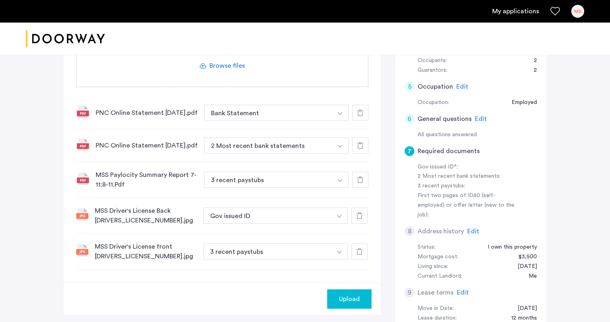
click at [335, 121] on button "button" at bounding box center [340, 113] width 17 height 16
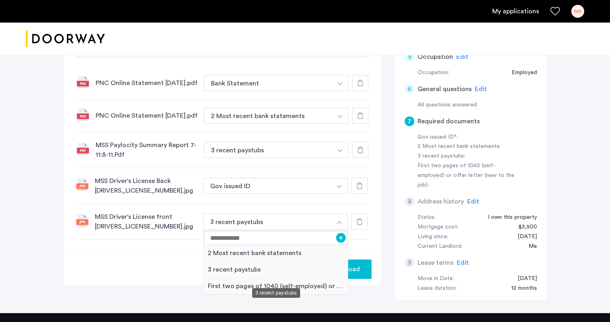
scroll to position [292, 0]
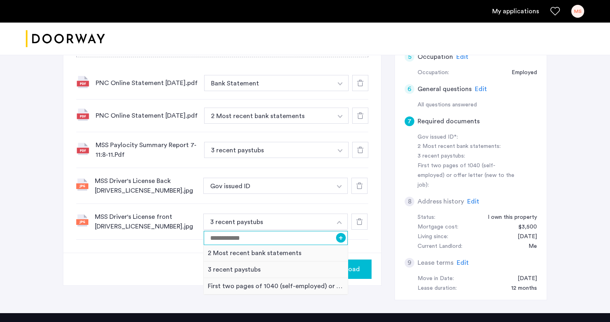
click at [281, 245] on input at bounding box center [276, 238] width 144 height 14
type input "*"
type input "**********"
click at [341, 243] on button "+" at bounding box center [341, 238] width 10 height 10
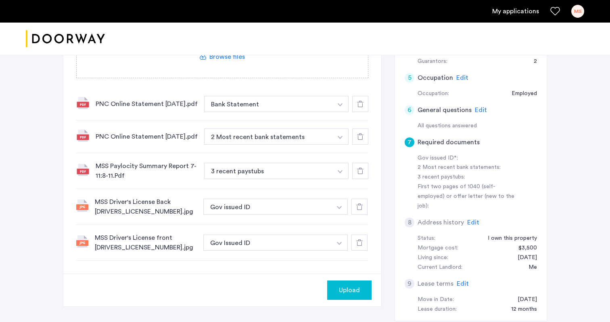
scroll to position [270, 0]
click at [351, 297] on span "Upload" at bounding box center [349, 292] width 21 height 10
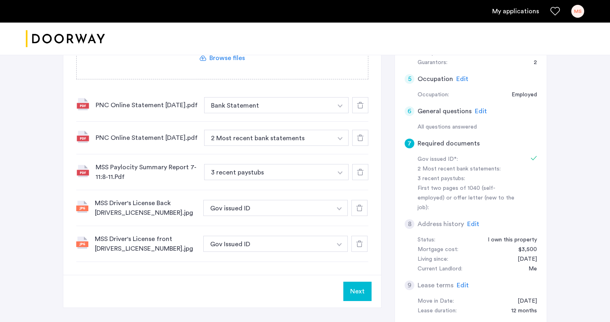
click at [351, 297] on button "Next" at bounding box center [357, 291] width 28 height 19
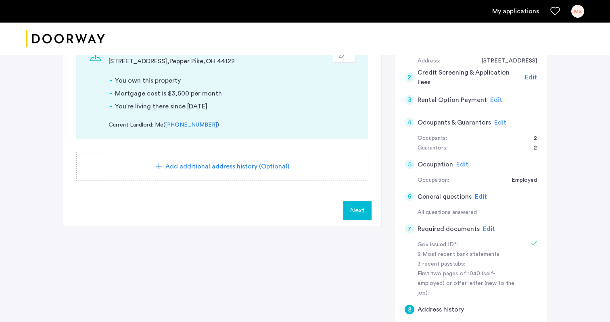
scroll to position [185, 0]
click at [259, 165] on span "Add additional address history (Optional)" at bounding box center [227, 166] width 124 height 10
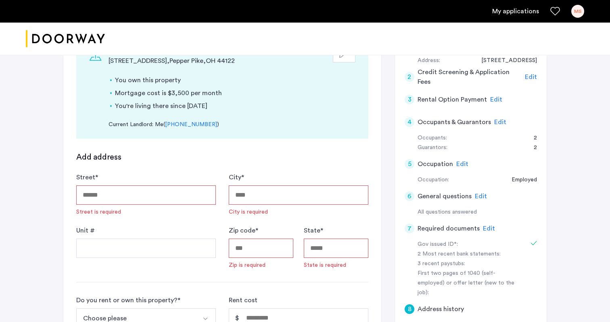
click at [284, 123] on div "Current Landlord: Me ( [PHONE_NUMBER] )" at bounding box center [232, 125] width 247 height 8
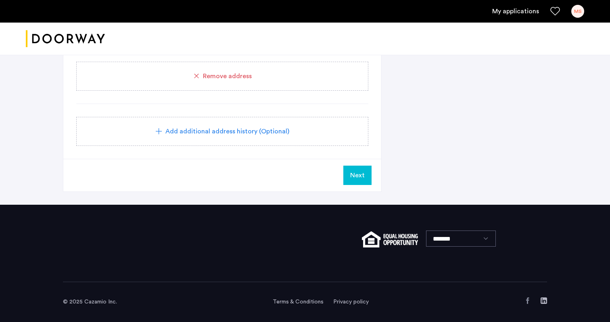
scroll to position [653, 0]
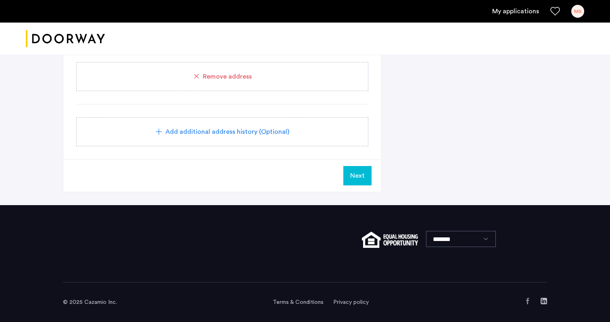
click at [356, 176] on span "Next" at bounding box center [357, 176] width 15 height 10
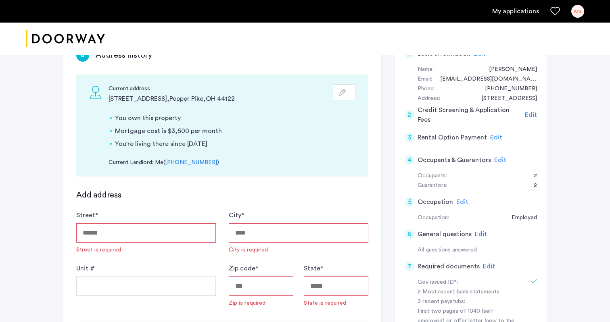
scroll to position [146, 0]
click at [342, 94] on icon "button" at bounding box center [342, 93] width 6 height 6
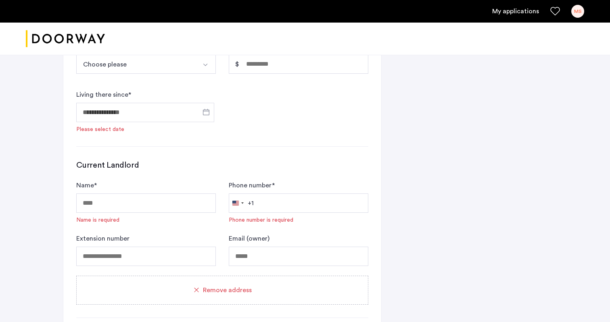
scroll to position [533, 0]
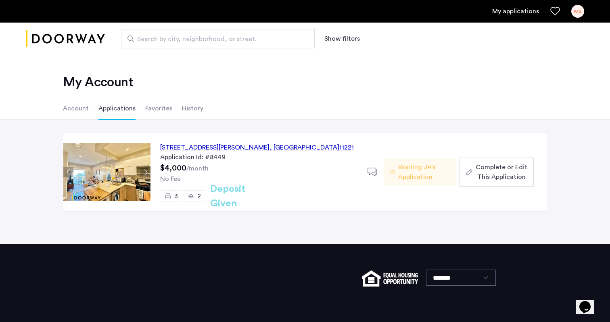
click at [487, 175] on span "Complete or Edit This Application" at bounding box center [502, 172] width 52 height 19
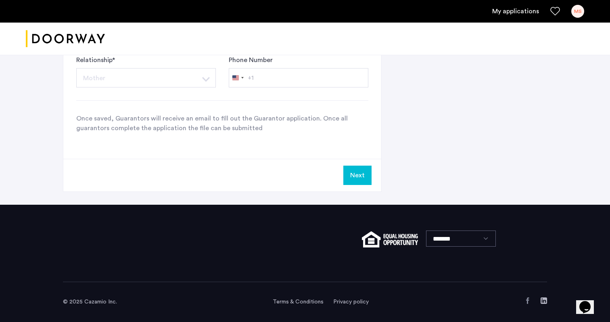
scroll to position [623, 0]
click at [355, 174] on button "Next" at bounding box center [357, 175] width 28 height 19
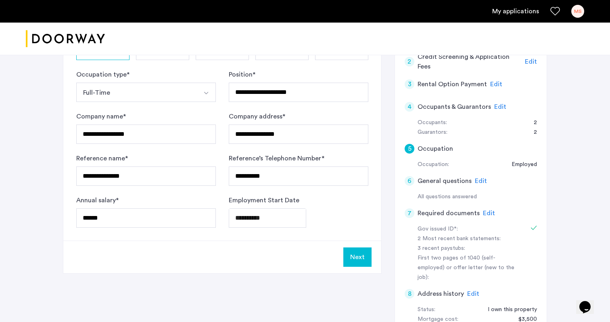
scroll to position [203, 0]
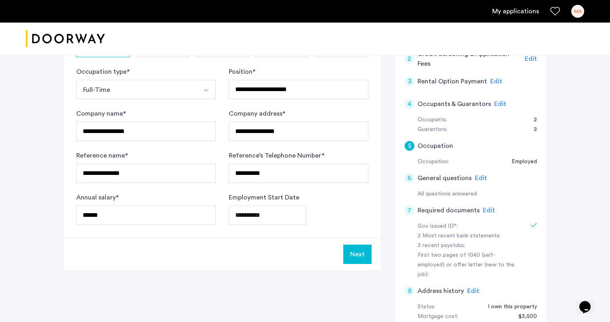
click at [356, 256] on button "Next" at bounding box center [357, 254] width 28 height 19
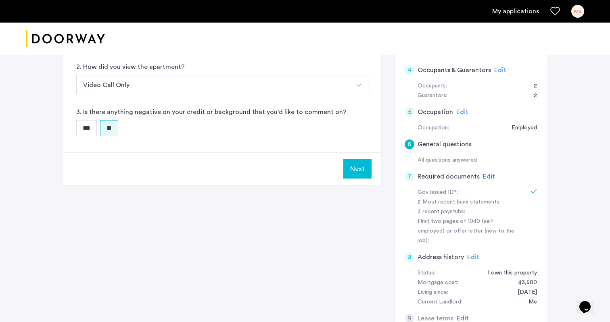
scroll to position [242, 0]
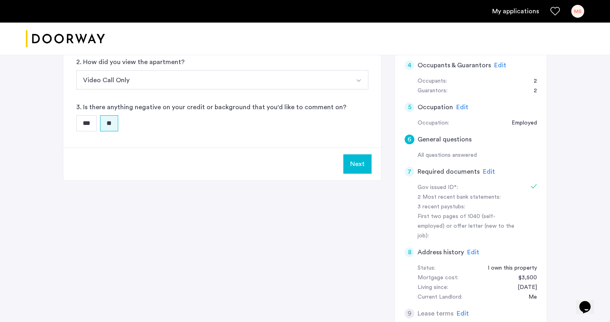
click at [360, 169] on button "Next" at bounding box center [357, 164] width 28 height 19
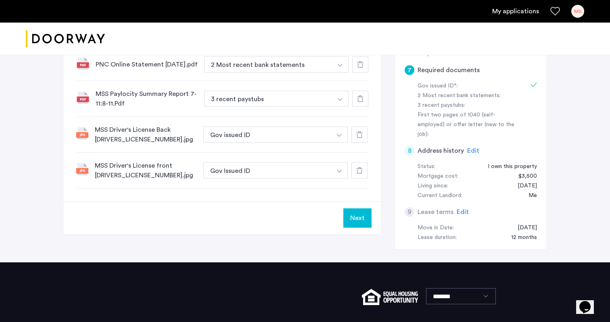
scroll to position [364, 0]
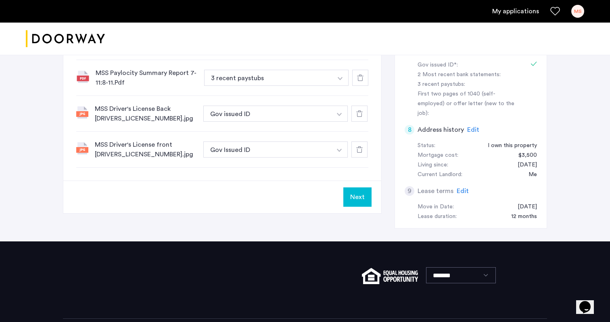
click at [352, 200] on button "Next" at bounding box center [357, 197] width 28 height 19
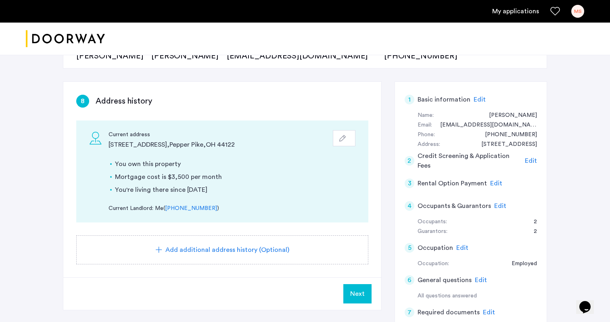
scroll to position [100, 0]
click at [363, 297] on span "Next" at bounding box center [357, 295] width 15 height 10
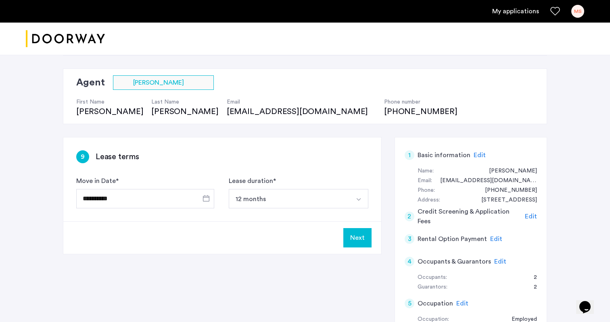
scroll to position [52, 0]
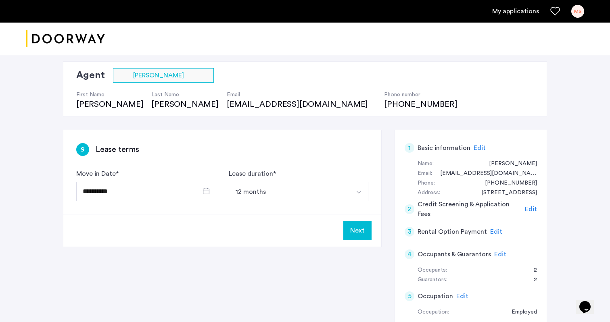
click at [354, 232] on button "Next" at bounding box center [357, 230] width 28 height 19
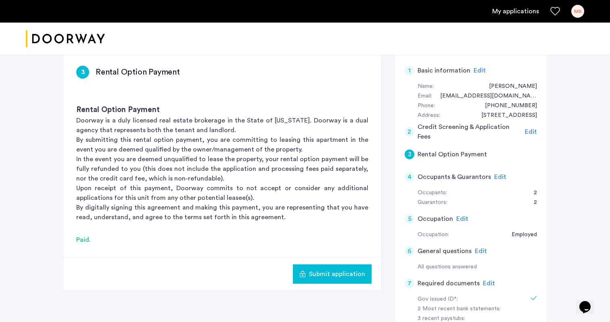
scroll to position [146, 0]
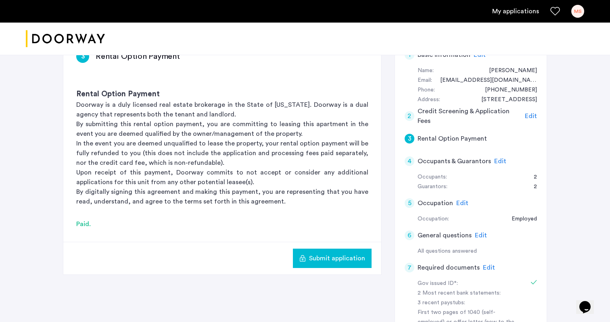
click at [347, 259] on span "Submit application" at bounding box center [337, 259] width 56 height 10
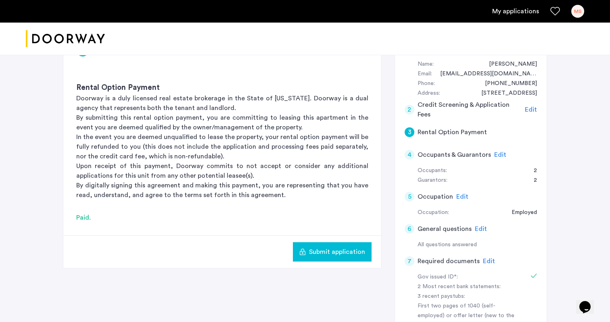
scroll to position [152, 0]
click at [349, 261] on button "Submit application" at bounding box center [332, 252] width 79 height 19
click at [495, 153] on span "Edit" at bounding box center [500, 155] width 12 height 6
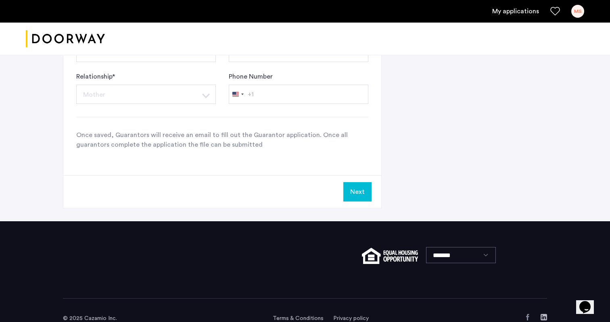
scroll to position [621, 0]
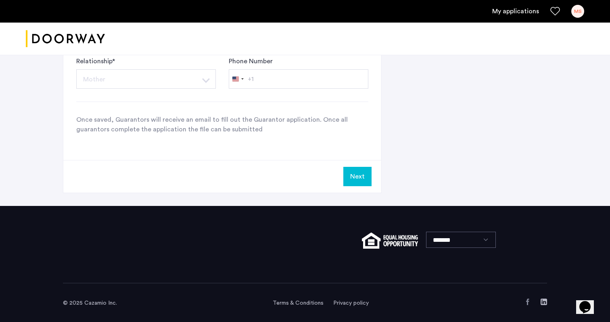
click at [354, 184] on button "Next" at bounding box center [357, 176] width 28 height 19
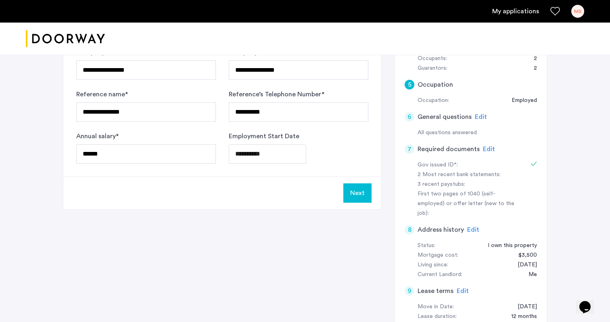
scroll to position [266, 0]
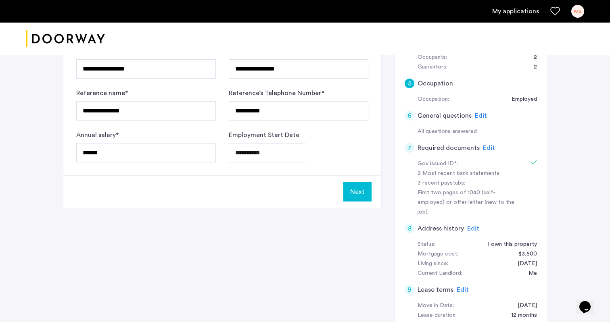
click at [360, 197] on button "Next" at bounding box center [357, 191] width 28 height 19
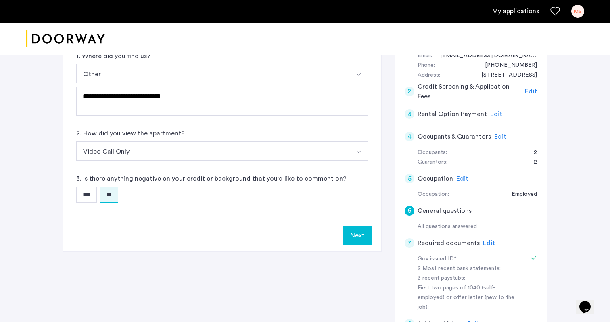
scroll to position [176, 0]
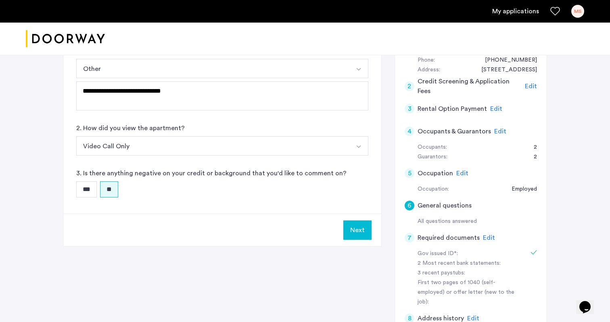
click at [360, 231] on button "Next" at bounding box center [357, 230] width 28 height 19
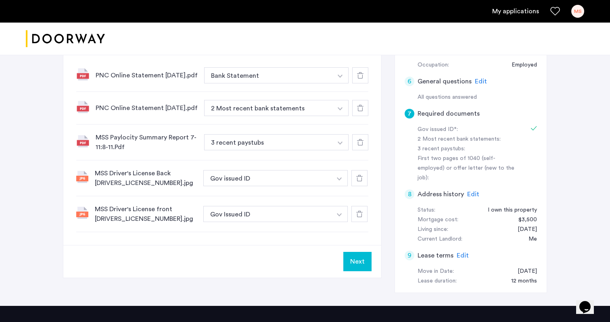
scroll to position [304, 0]
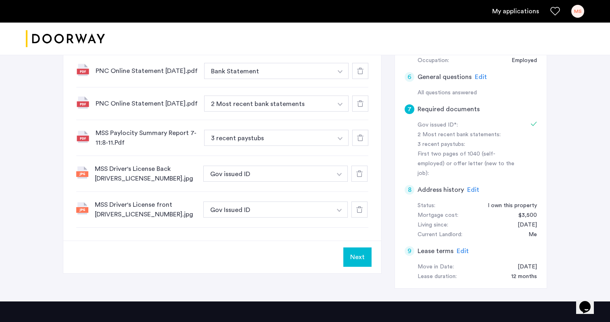
click at [338, 73] on img "button" at bounding box center [340, 71] width 5 height 3
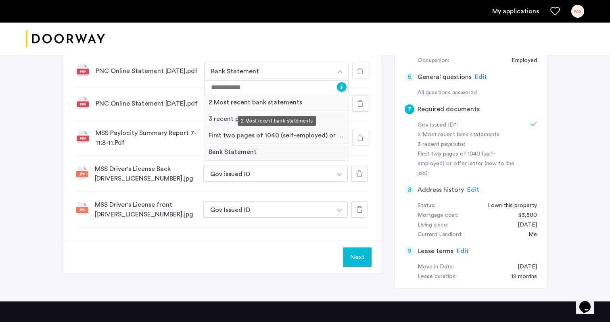
click at [314, 103] on div "2 Most recent bank statements" at bounding box center [277, 102] width 144 height 17
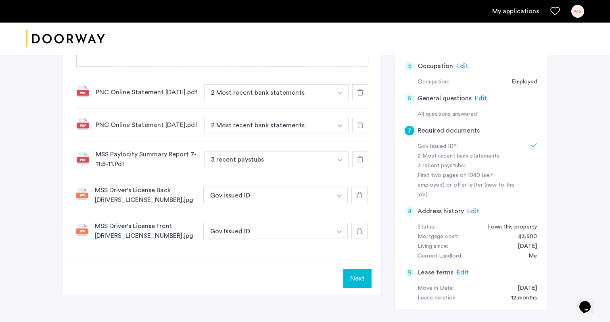
scroll to position [293, 0]
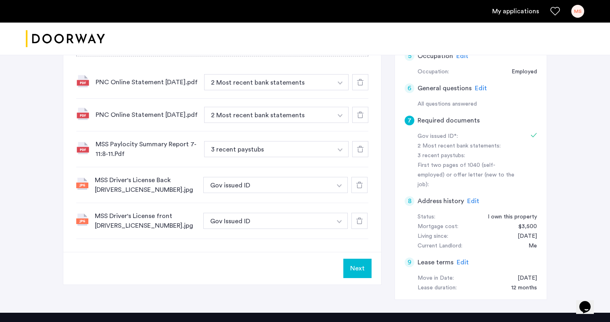
click at [364, 278] on button "Next" at bounding box center [357, 268] width 28 height 19
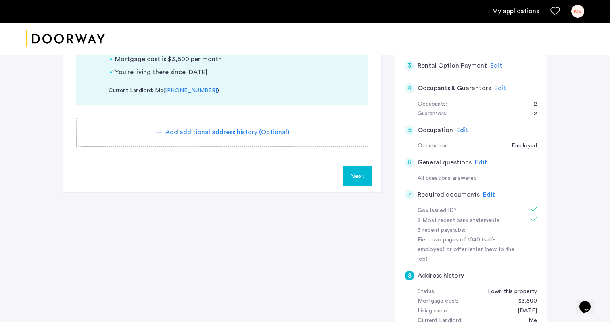
scroll to position [235, 0]
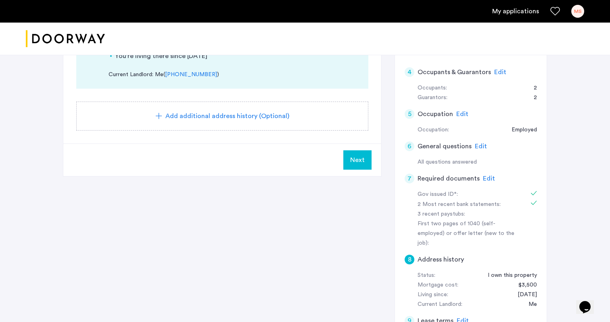
click at [353, 163] on span "Next" at bounding box center [357, 160] width 15 height 10
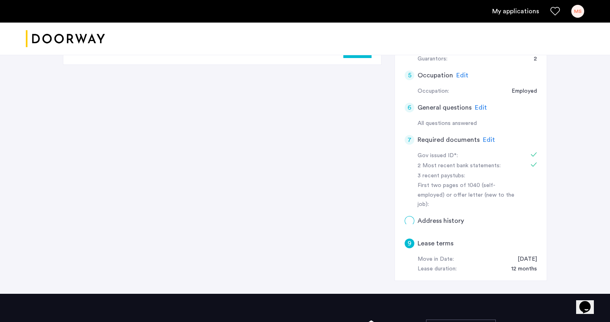
scroll to position [0, 0]
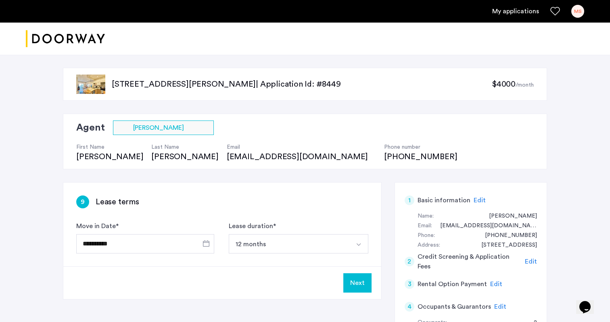
click at [355, 283] on button "Next" at bounding box center [357, 283] width 28 height 19
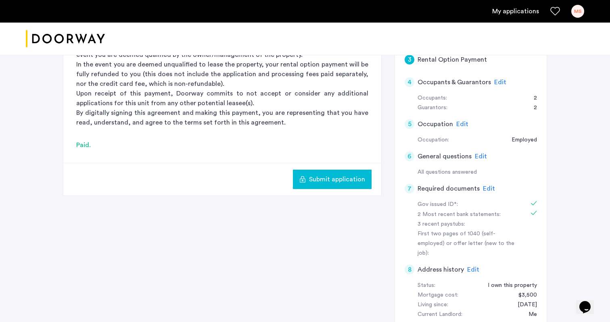
scroll to position [247, 0]
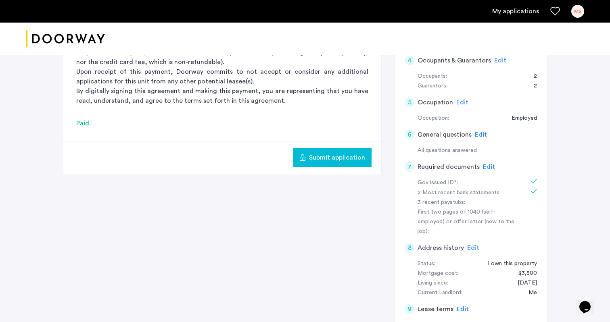
click at [332, 155] on span "Submit application" at bounding box center [337, 158] width 56 height 10
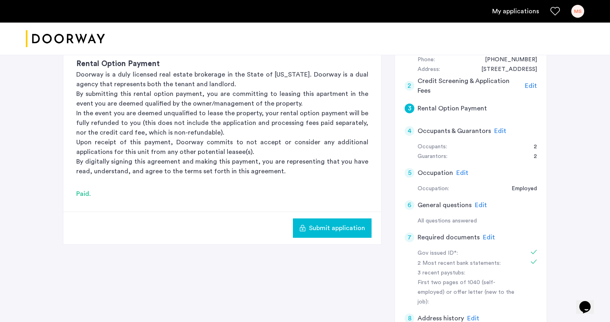
scroll to position [176, 0]
click at [495, 129] on span "Edit" at bounding box center [500, 131] width 12 height 6
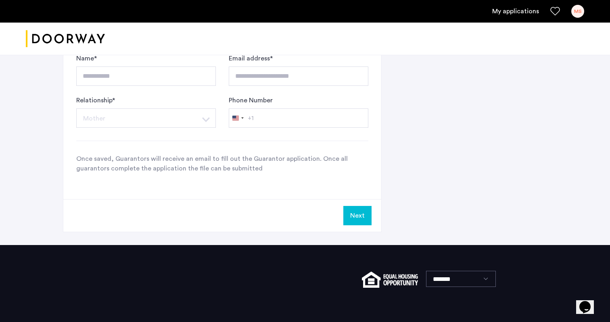
scroll to position [599, 0]
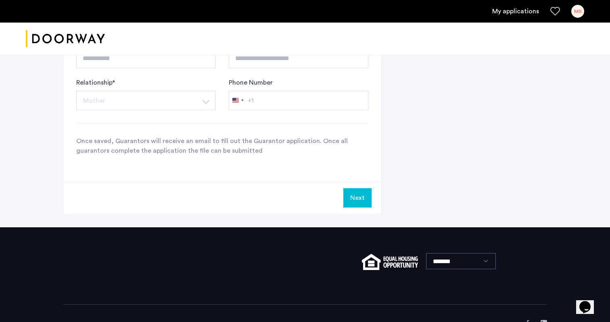
click at [362, 201] on button "Next" at bounding box center [357, 197] width 28 height 19
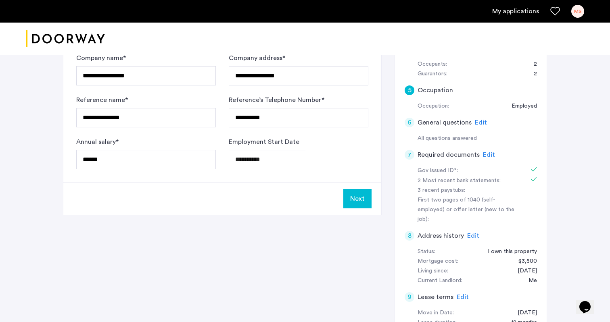
scroll to position [259, 0]
click at [362, 201] on button "Next" at bounding box center [357, 198] width 28 height 19
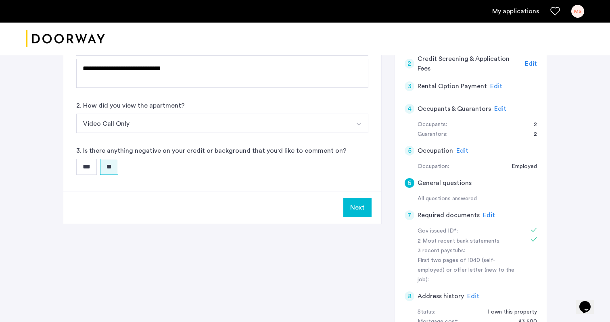
scroll to position [202, 0]
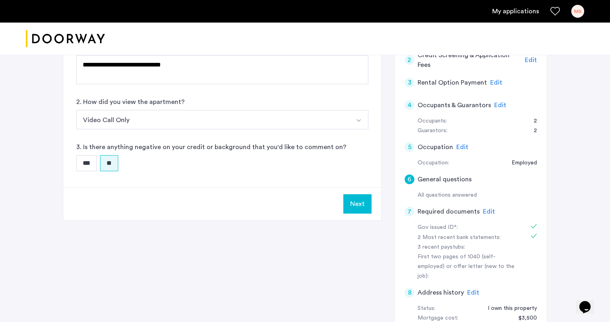
click at [362, 201] on button "Next" at bounding box center [357, 203] width 28 height 19
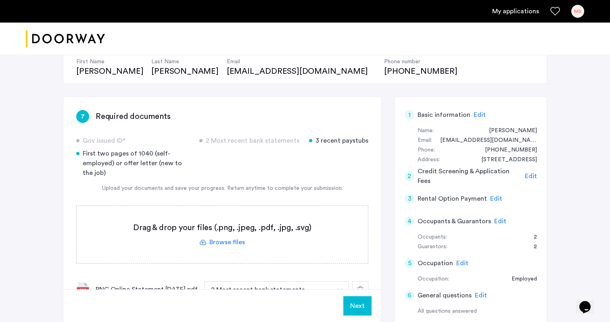
scroll to position [121, 0]
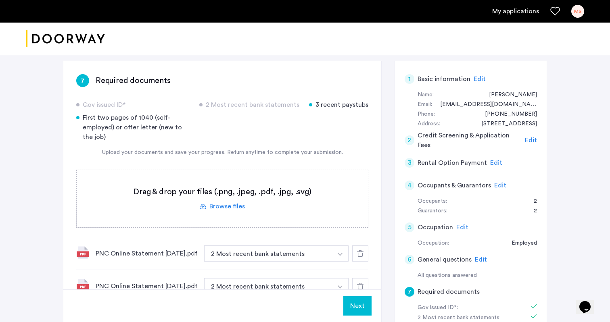
click at [213, 205] on label at bounding box center [222, 198] width 291 height 57
click at [0, 0] on input "file" at bounding box center [0, 0] width 0 height 0
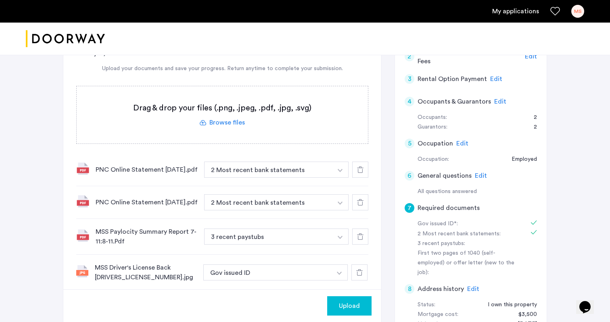
scroll to position [207, 0]
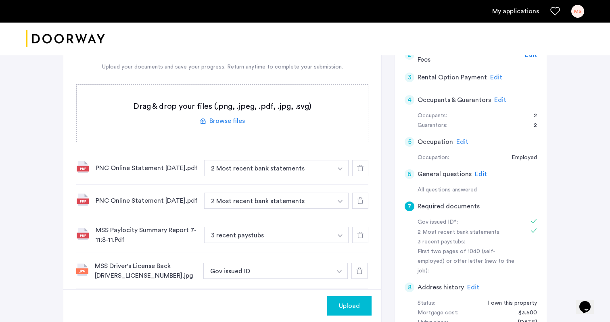
click at [234, 121] on label at bounding box center [222, 113] width 291 height 57
click at [0, 0] on input "file" at bounding box center [0, 0] width 0 height 0
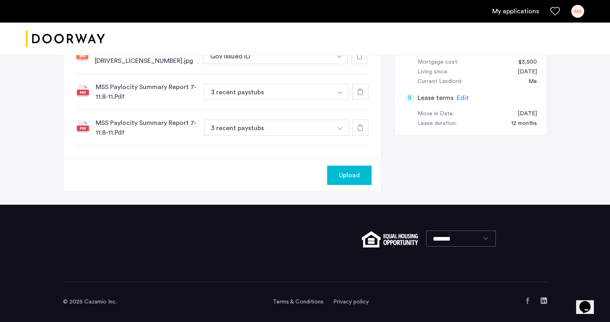
scroll to position [464, 0]
click at [352, 167] on button "Upload" at bounding box center [349, 175] width 44 height 19
click at [358, 177] on button "Next" at bounding box center [357, 175] width 28 height 19
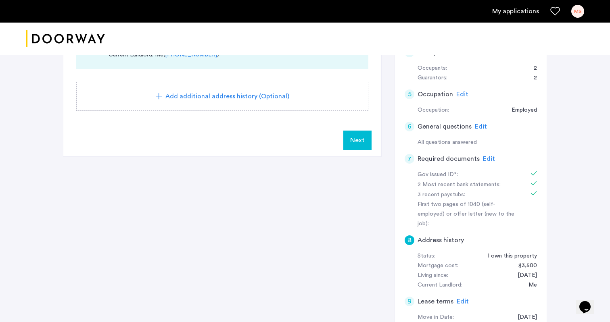
scroll to position [256, 0]
click at [350, 138] on button "Next" at bounding box center [357, 139] width 28 height 19
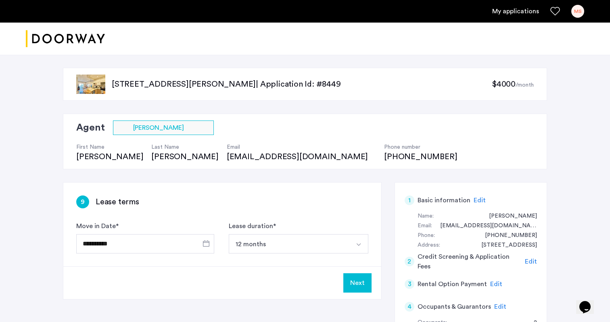
click at [356, 280] on button "Next" at bounding box center [357, 283] width 28 height 19
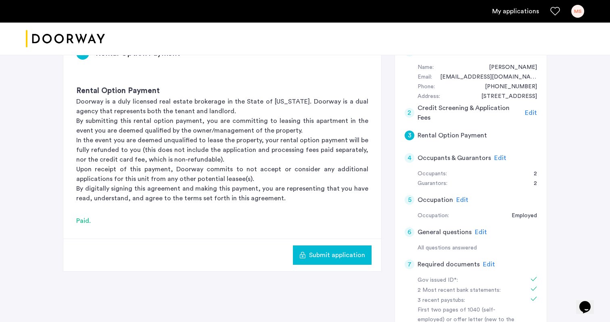
scroll to position [155, 0]
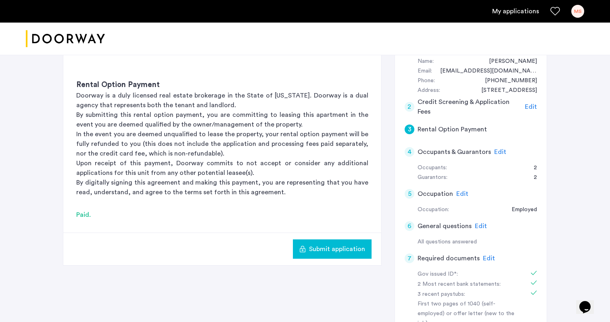
click at [349, 249] on span "Submit application" at bounding box center [337, 250] width 56 height 10
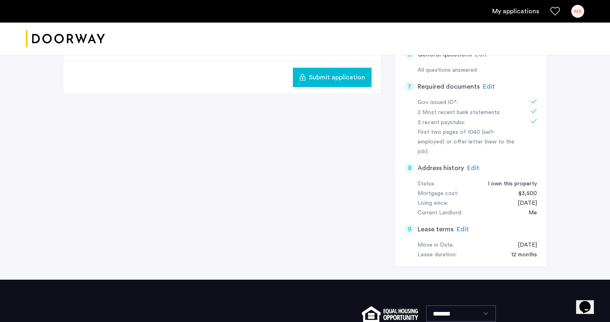
scroll to position [327, 0]
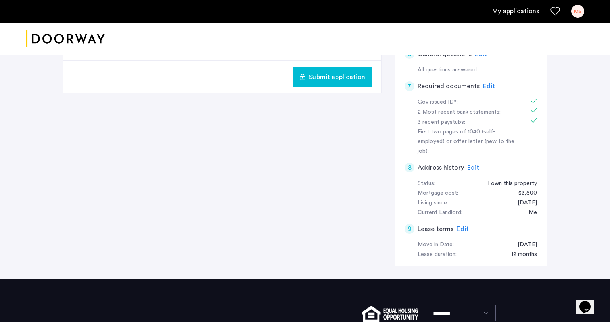
click at [349, 75] on span "Submit application" at bounding box center [337, 77] width 56 height 10
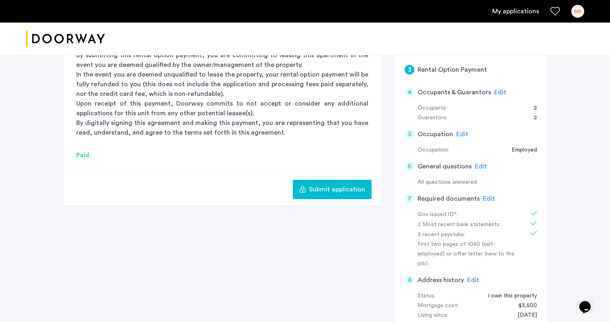
scroll to position [214, 0]
click at [497, 90] on span "Edit" at bounding box center [500, 93] width 12 height 6
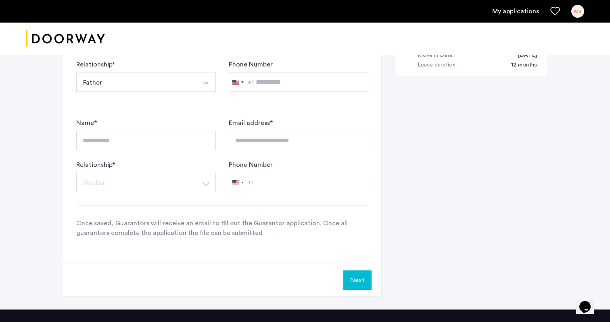
scroll to position [517, 0]
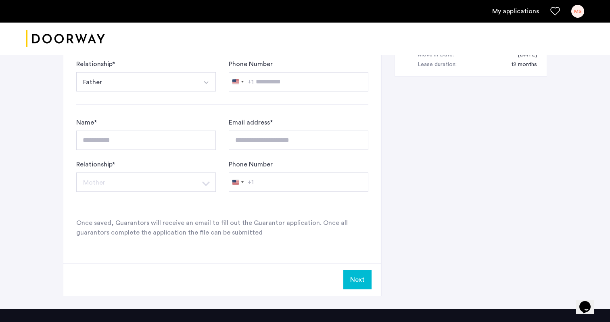
click at [362, 286] on button "Next" at bounding box center [357, 279] width 28 height 19
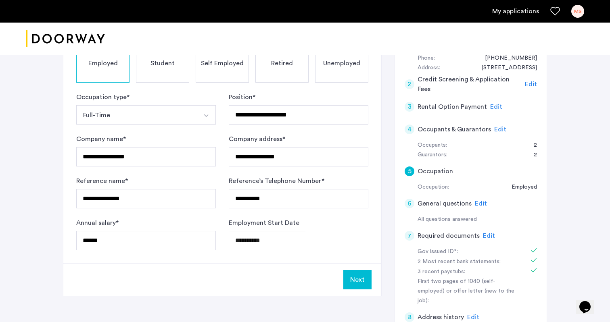
scroll to position [168, 0]
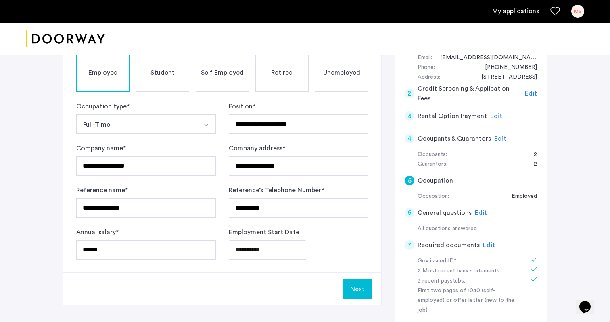
click at [495, 136] on span "Edit" at bounding box center [500, 139] width 12 height 6
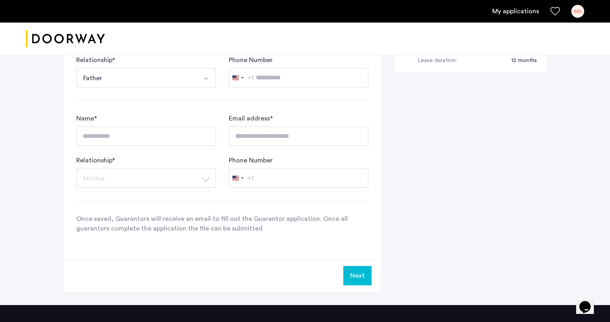
scroll to position [532, 0]
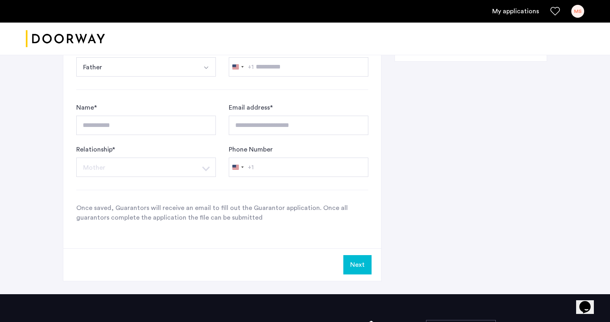
click at [361, 267] on button "Next" at bounding box center [357, 264] width 28 height 19
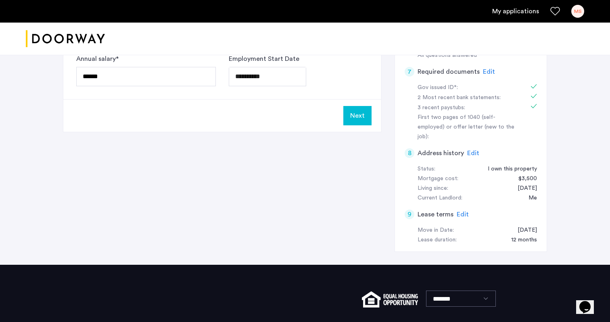
scroll to position [349, 0]
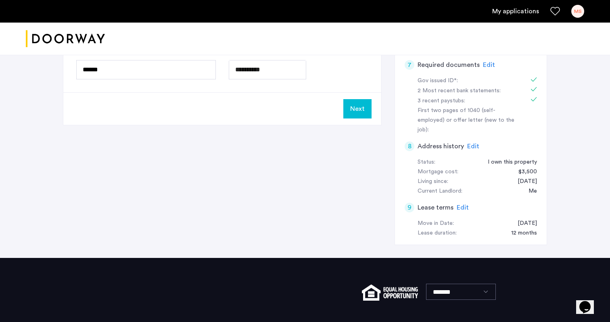
click at [354, 109] on button "Next" at bounding box center [357, 108] width 28 height 19
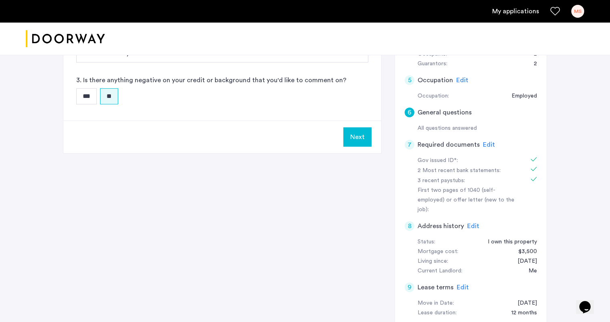
scroll to position [273, 0]
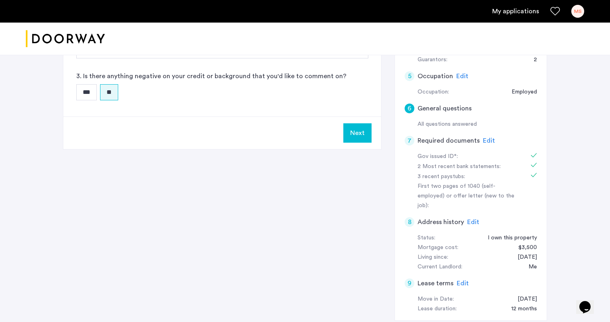
click at [357, 134] on button "Next" at bounding box center [357, 132] width 28 height 19
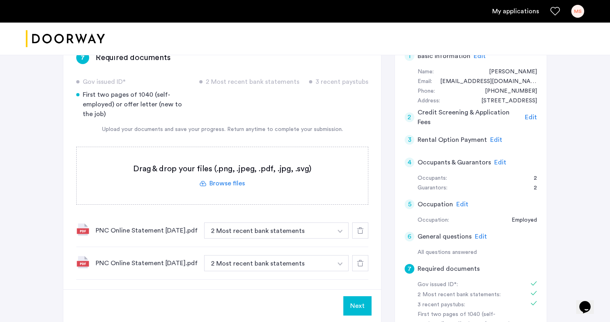
scroll to position [144, 0]
click at [224, 188] on label at bounding box center [222, 176] width 291 height 57
click at [0, 0] on input "file" at bounding box center [0, 0] width 0 height 0
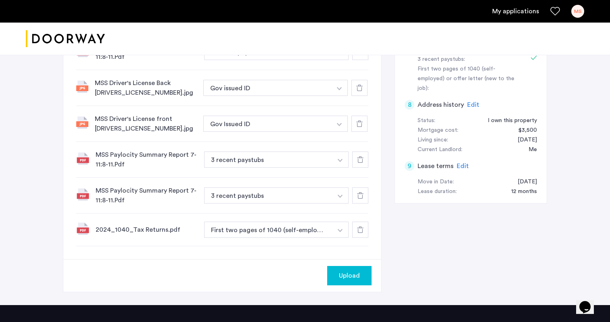
scroll to position [394, 0]
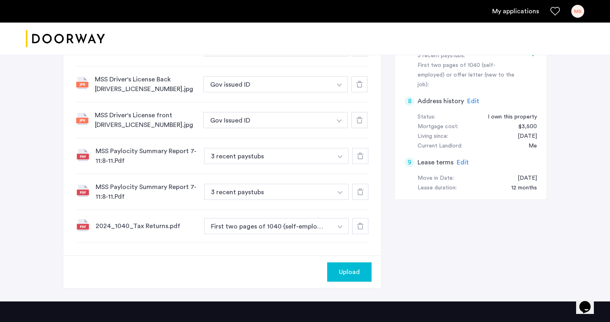
click at [148, 231] on div "2024_1040_Tax Returns.pdf" at bounding box center [147, 227] width 102 height 10
click at [80, 232] on img at bounding box center [82, 225] width 13 height 13
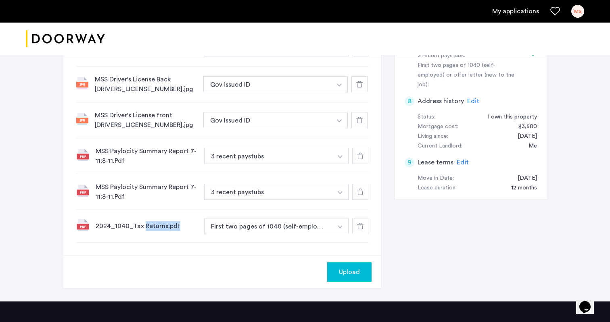
click at [80, 232] on img at bounding box center [82, 225] width 13 height 13
click at [358, 230] on use at bounding box center [360, 226] width 6 height 6
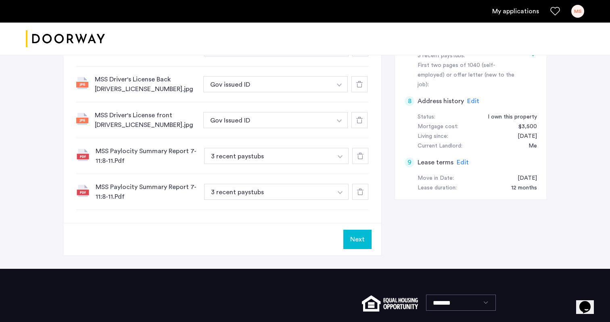
click at [357, 248] on button "Next" at bounding box center [357, 239] width 28 height 19
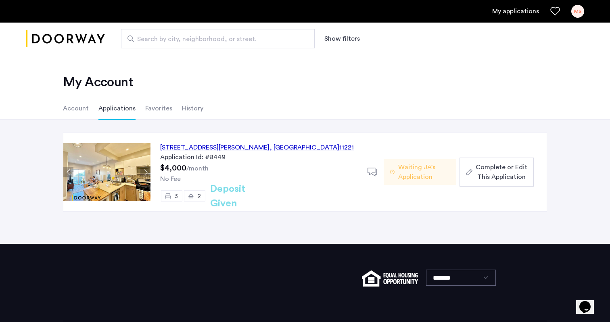
click at [487, 168] on span "Complete or Edit This Application" at bounding box center [502, 172] width 52 height 19
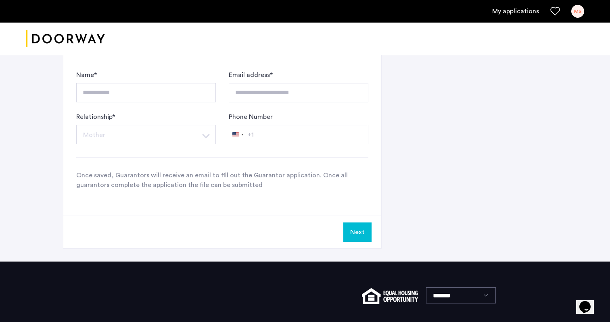
scroll to position [596, 0]
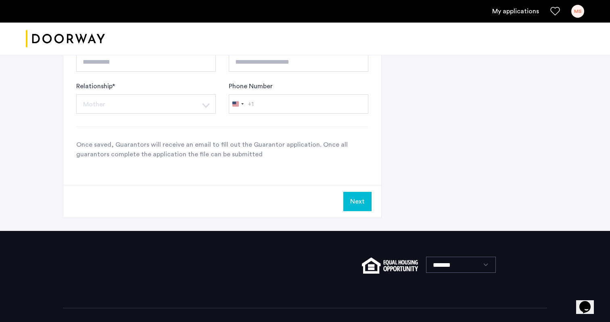
click at [362, 201] on button "Next" at bounding box center [357, 201] width 28 height 19
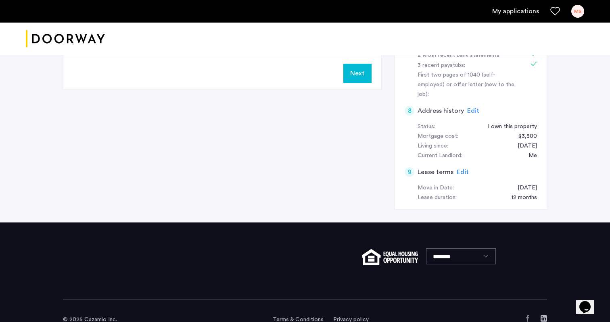
scroll to position [384, 0]
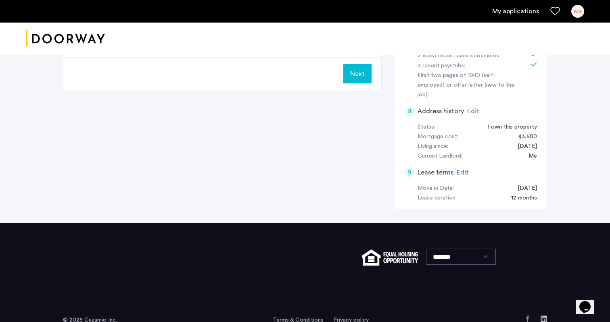
click at [356, 83] on button "Next" at bounding box center [357, 73] width 28 height 19
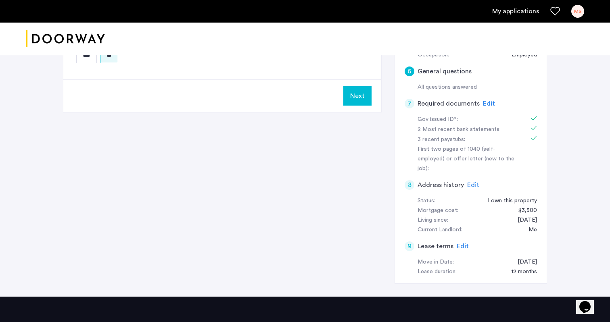
scroll to position [308, 0]
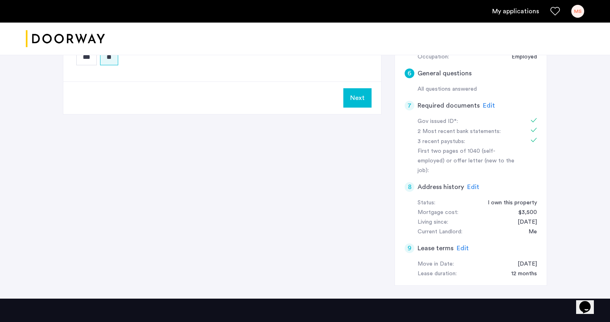
click at [361, 94] on button "Next" at bounding box center [357, 97] width 28 height 19
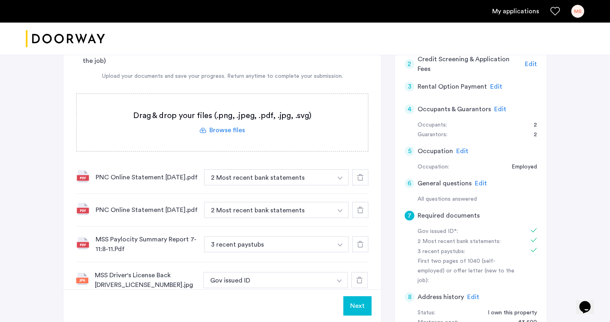
scroll to position [188, 0]
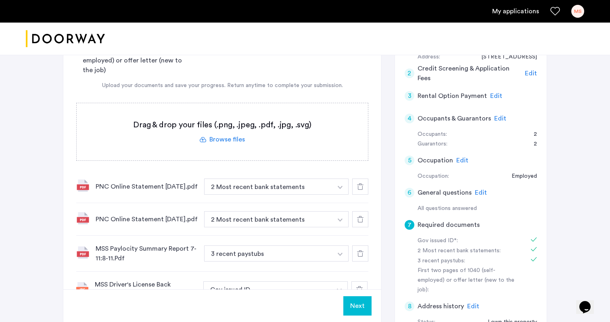
click at [235, 153] on label at bounding box center [222, 131] width 291 height 57
click at [0, 0] on input "file" at bounding box center [0, 0] width 0 height 0
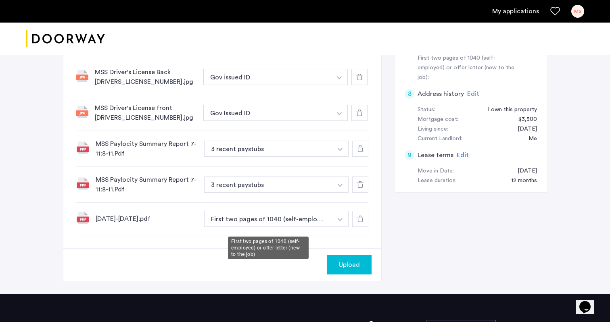
scroll to position [402, 0]
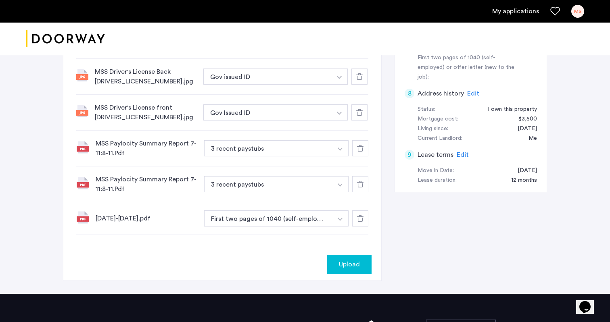
click at [358, 270] on span "Upload" at bounding box center [349, 265] width 21 height 10
click at [358, 274] on button "Next" at bounding box center [357, 264] width 28 height 19
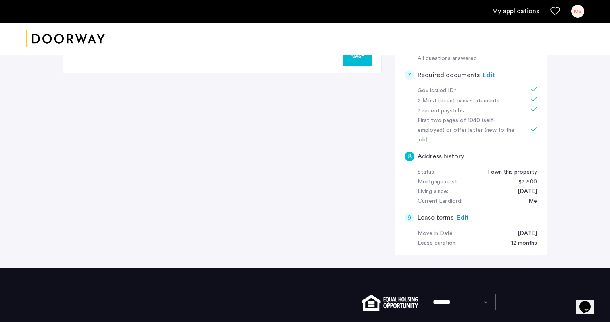
scroll to position [216, 0]
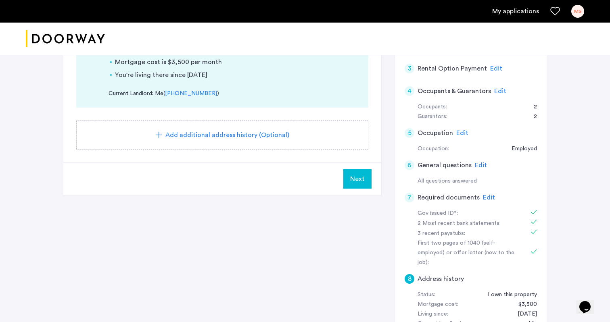
click at [360, 182] on span "Next" at bounding box center [357, 179] width 15 height 10
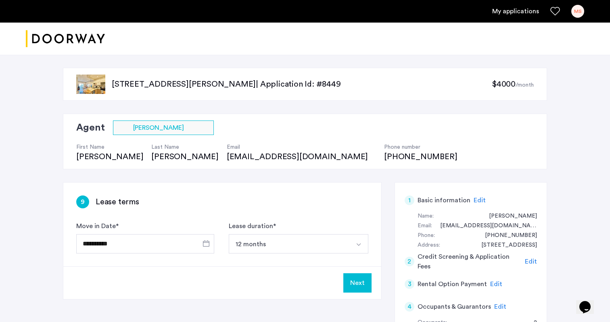
click at [357, 283] on button "Next" at bounding box center [357, 283] width 28 height 19
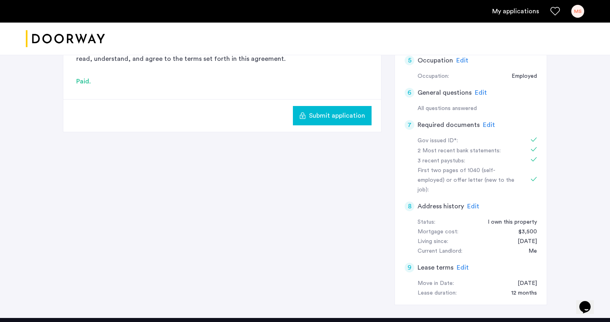
scroll to position [301, 0]
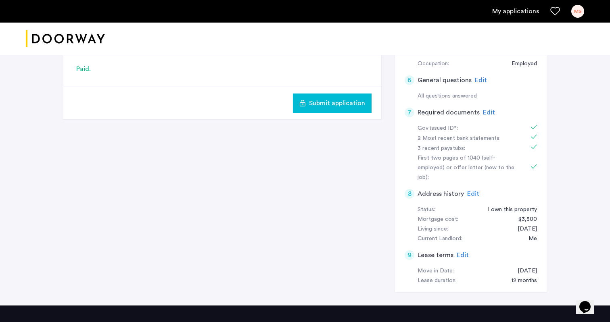
click at [336, 100] on span "Submit application" at bounding box center [337, 103] width 56 height 10
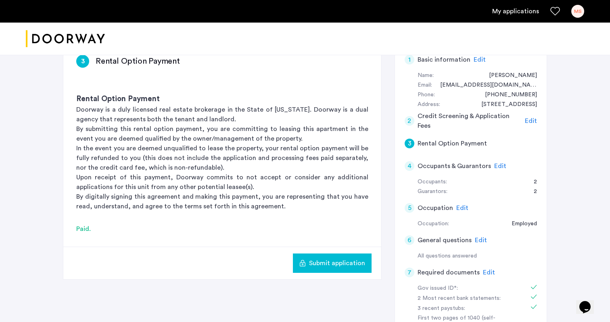
scroll to position [141, 0]
click at [346, 265] on span "Submit application" at bounding box center [337, 264] width 56 height 10
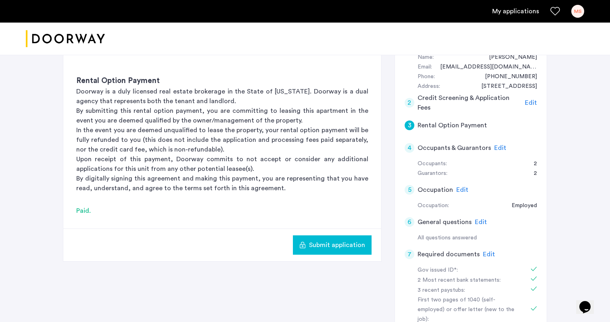
scroll to position [160, 0]
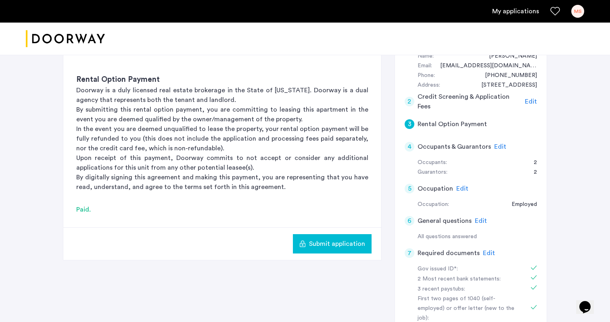
click at [359, 245] on span "Submit application" at bounding box center [337, 244] width 56 height 10
click at [345, 246] on span "Submit application" at bounding box center [337, 244] width 56 height 10
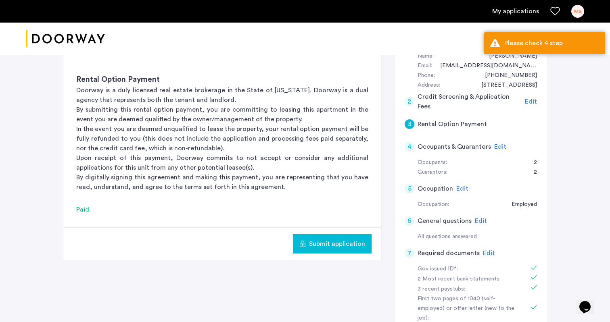
click at [499, 145] on span "Edit" at bounding box center [500, 147] width 12 height 6
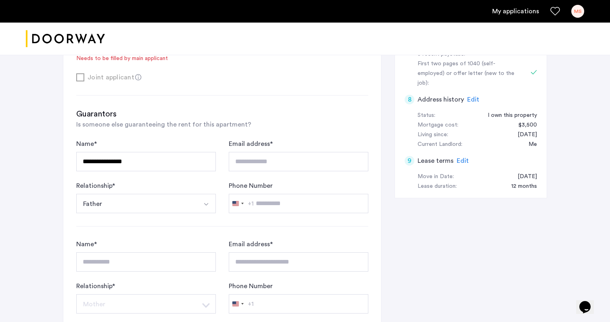
scroll to position [395, 0]
